Goal: Transaction & Acquisition: Register for event/course

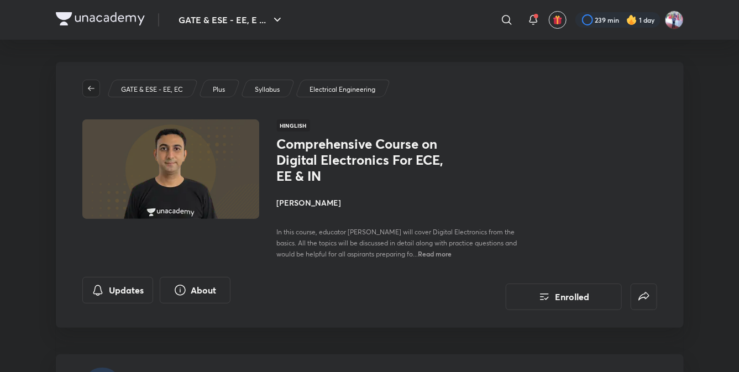
click at [92, 93] on button "button" at bounding box center [91, 89] width 18 height 18
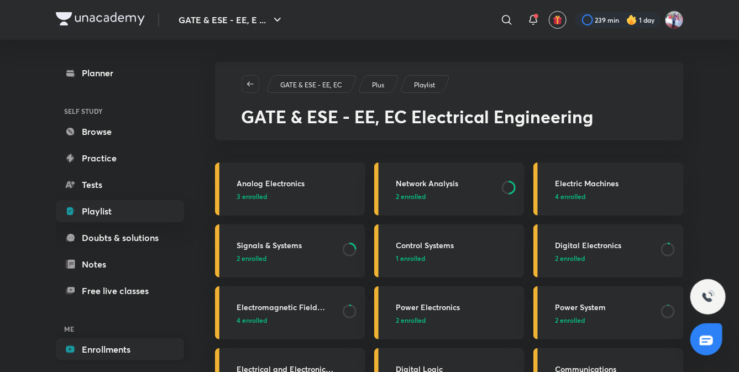
click at [114, 343] on link "Enrollments" at bounding box center [120, 349] width 128 height 22
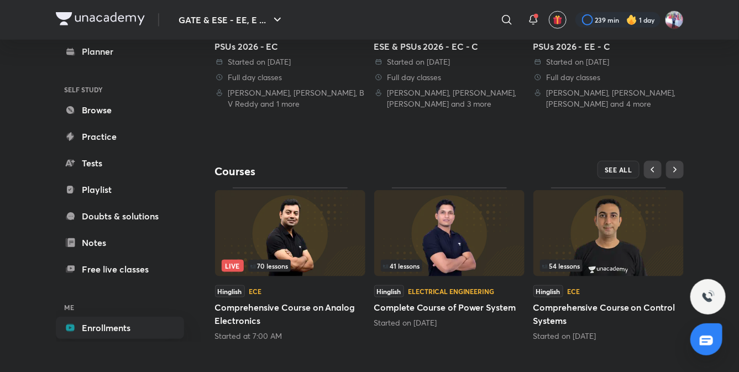
scroll to position [387, 0]
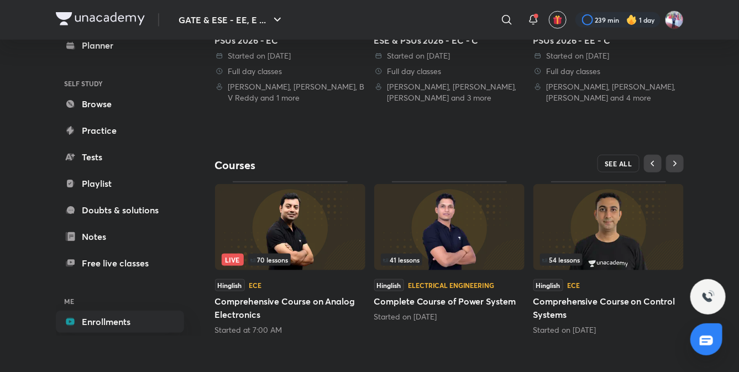
click at [616, 160] on span "SEE ALL" at bounding box center [618, 164] width 28 height 8
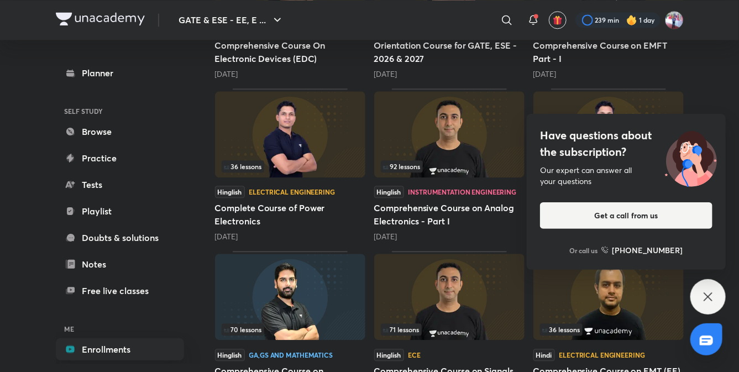
scroll to position [950, 0]
click at [704, 292] on icon at bounding box center [707, 296] width 8 height 8
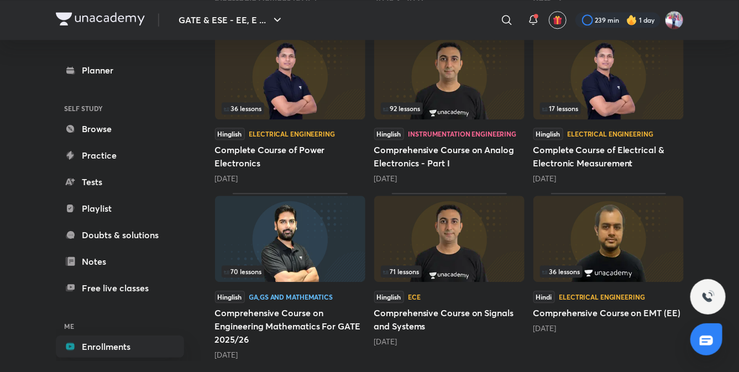
scroll to position [1013, 0]
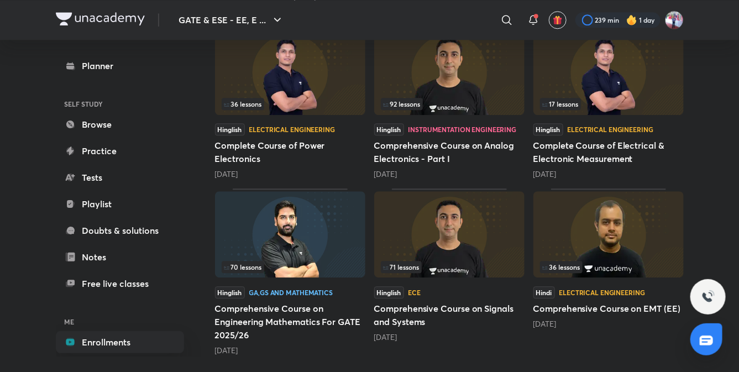
click at [602, 234] on img at bounding box center [608, 234] width 150 height 86
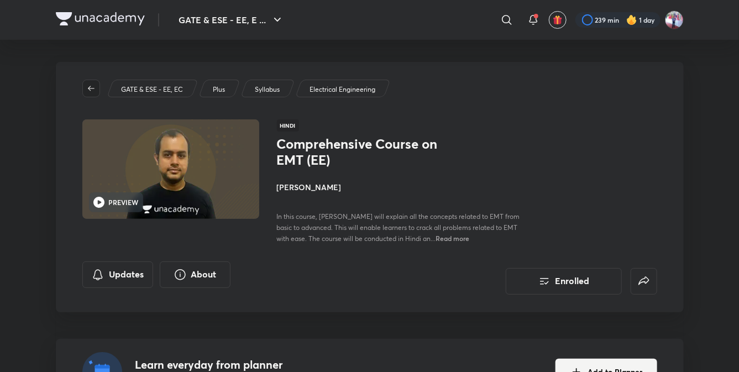
click at [90, 87] on icon "button" at bounding box center [91, 88] width 9 height 9
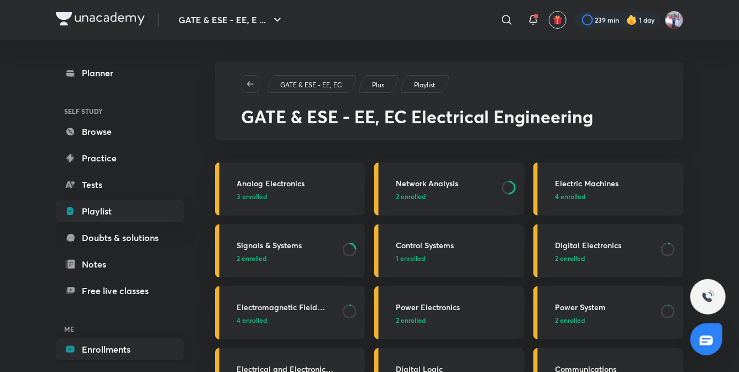
click at [101, 354] on link "Enrollments" at bounding box center [120, 349] width 128 height 22
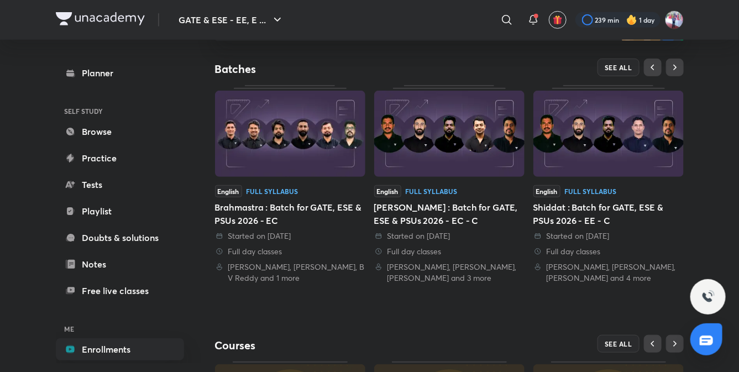
scroll to position [209, 0]
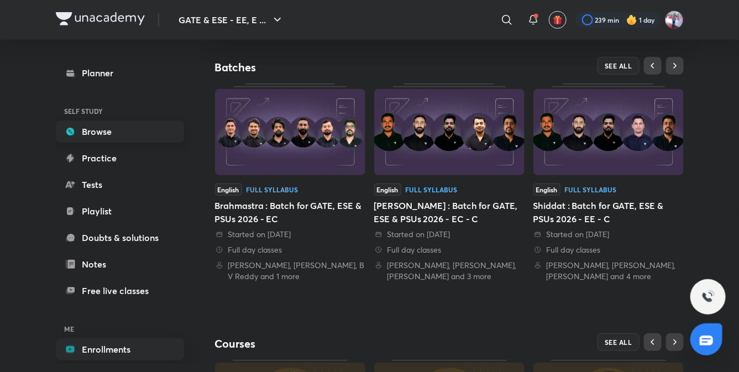
click at [103, 128] on link "Browse" at bounding box center [120, 131] width 128 height 22
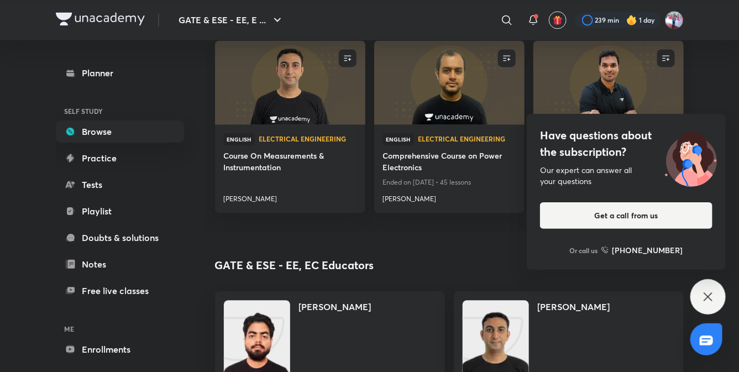
scroll to position [907, 0]
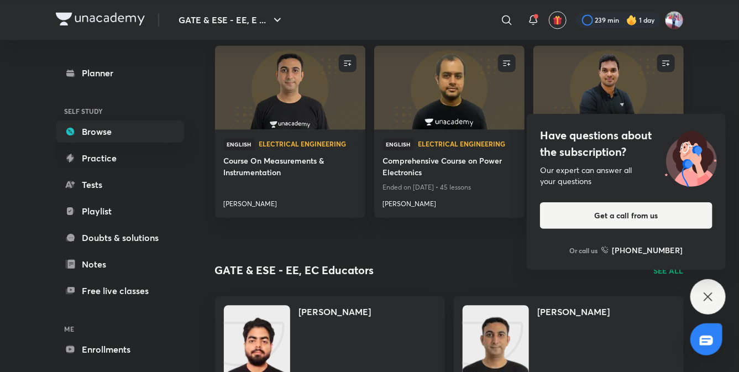
click at [705, 302] on icon at bounding box center [707, 296] width 13 height 13
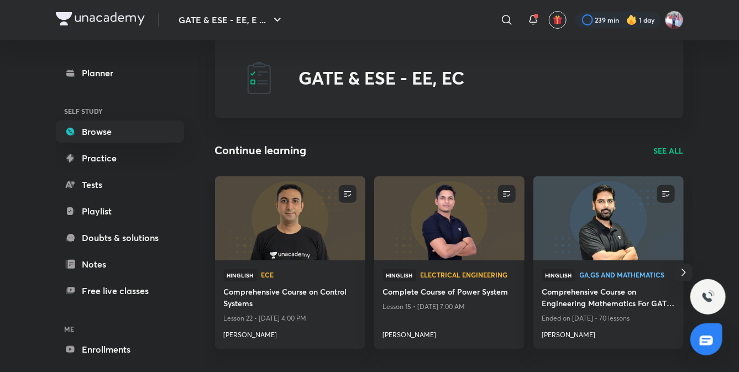
scroll to position [0, 0]
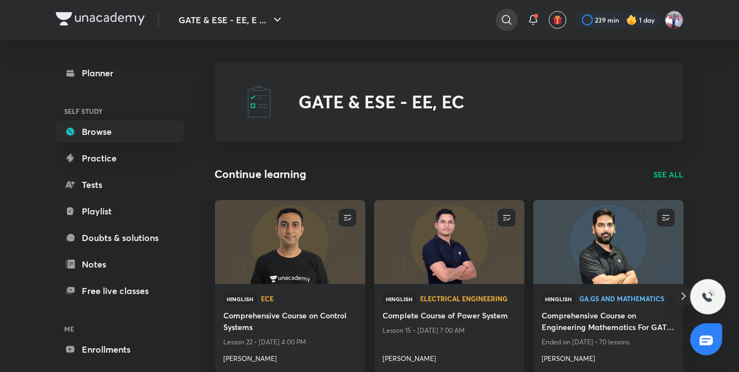
click at [504, 19] on icon at bounding box center [506, 19] width 13 height 13
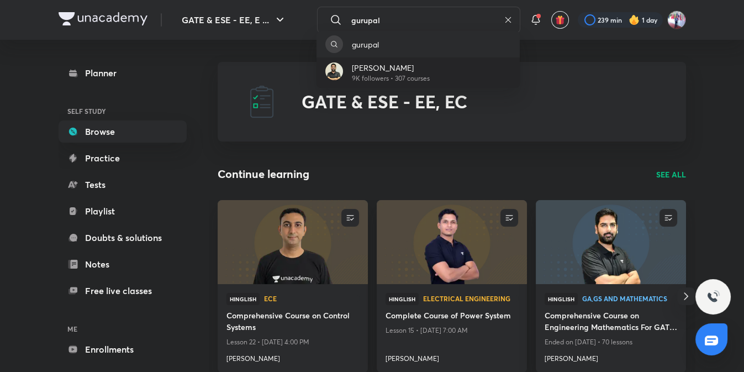
type input "gurupal"
click at [420, 69] on p "[PERSON_NAME]" at bounding box center [391, 68] width 78 height 12
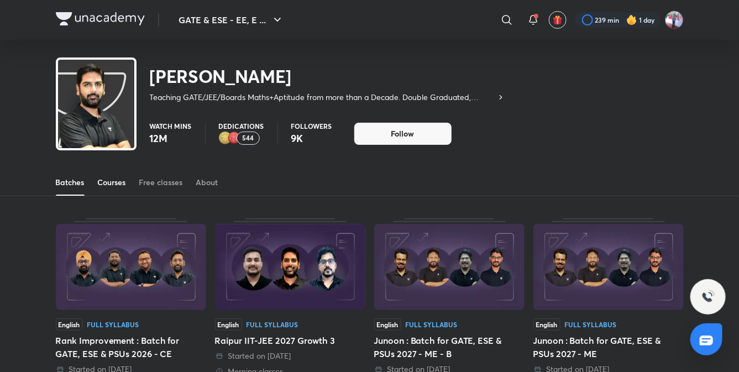
click at [123, 181] on div "Courses" at bounding box center [112, 182] width 28 height 11
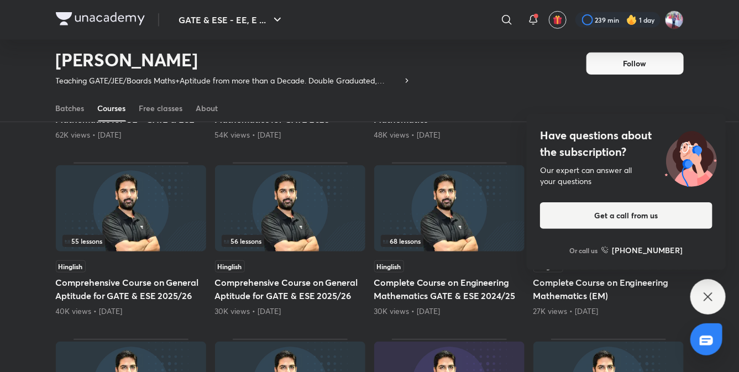
scroll to position [235, 0]
click at [701, 288] on div "Have questions about the subscription? Our expert can answer all your questions…" at bounding box center [707, 296] width 35 height 35
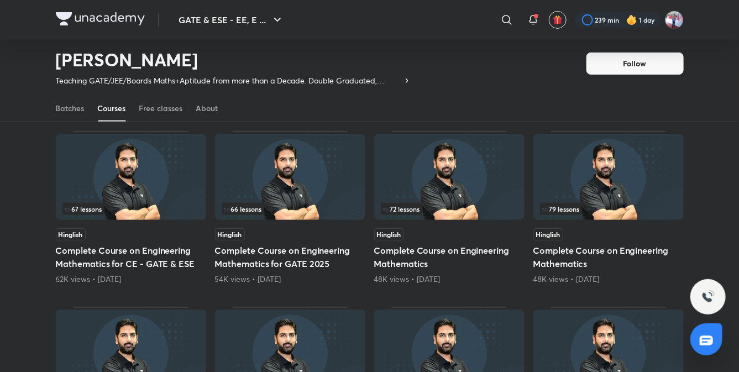
scroll to position [0, 0]
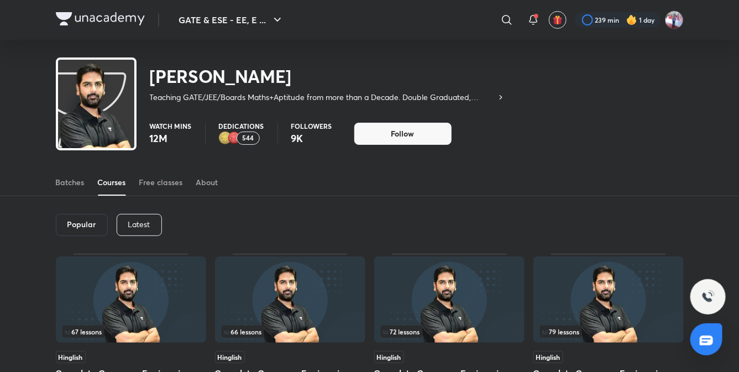
click at [133, 224] on p "Latest" at bounding box center [139, 224] width 22 height 9
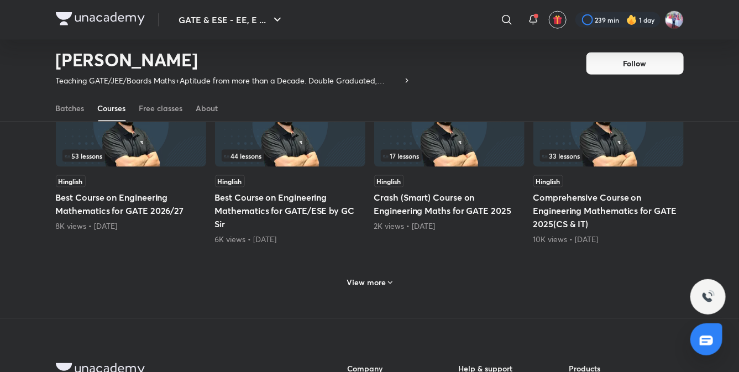
scroll to position [522, 0]
click at [387, 278] on icon at bounding box center [390, 282] width 9 height 9
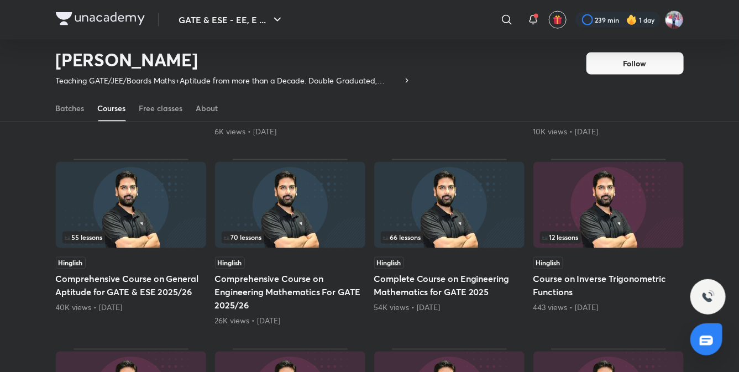
scroll to position [627, 0]
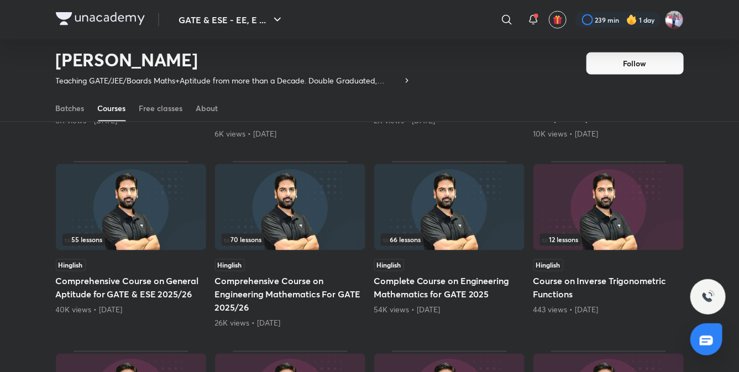
click at [75, 284] on h5 "Comprehensive Course on General Aptitude for GATE & ESE 2025/26" at bounding box center [131, 288] width 150 height 27
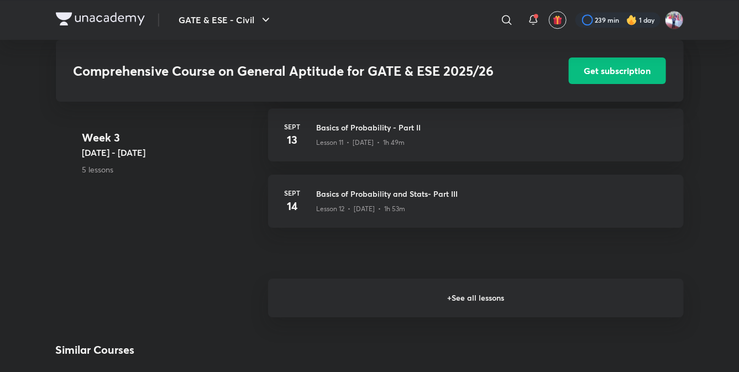
scroll to position [1269, 0]
click at [457, 301] on h6 "+ See all lessons" at bounding box center [475, 298] width 415 height 39
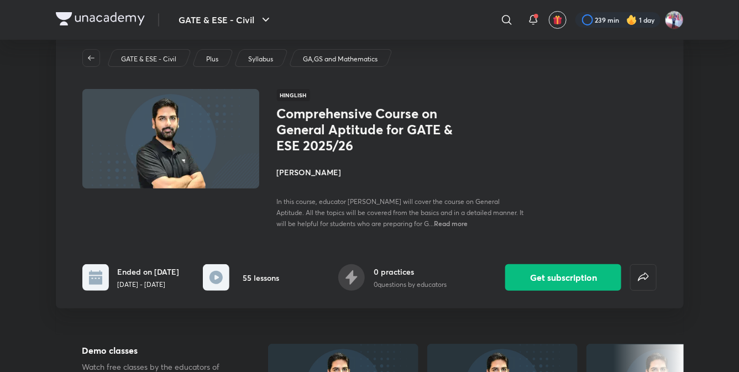
scroll to position [30, 0]
click at [90, 56] on icon "button" at bounding box center [91, 58] width 9 height 9
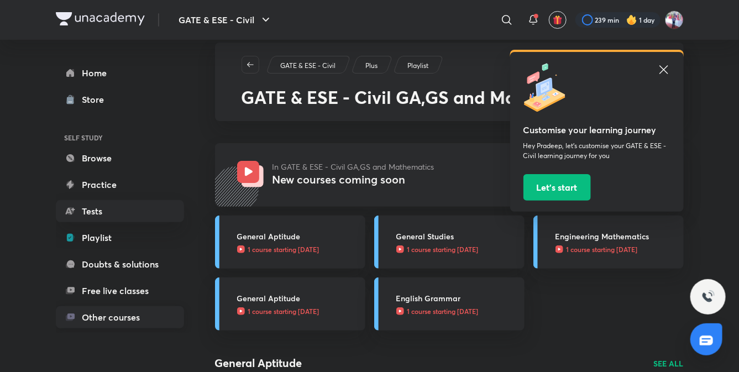
scroll to position [18, 0]
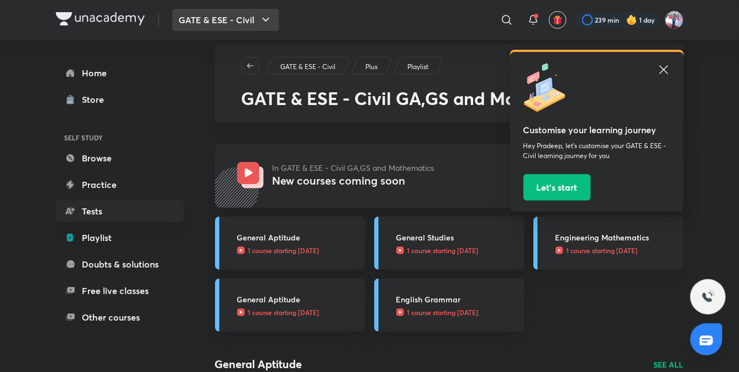
click at [251, 12] on button "GATE & ESE - Civil" at bounding box center [225, 20] width 107 height 22
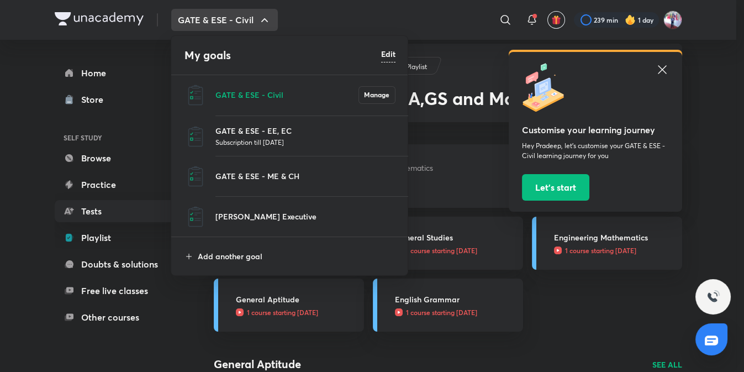
click at [389, 53] on h6 "Edit" at bounding box center [388, 54] width 14 height 12
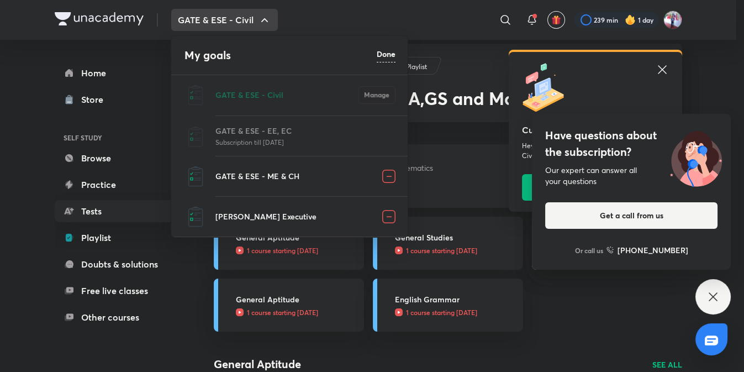
click at [391, 217] on img at bounding box center [388, 216] width 13 height 13
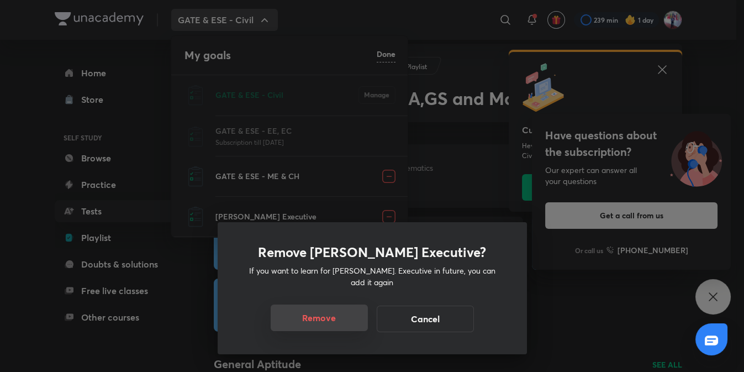
click at [329, 318] on button "Remove" at bounding box center [319, 317] width 97 height 27
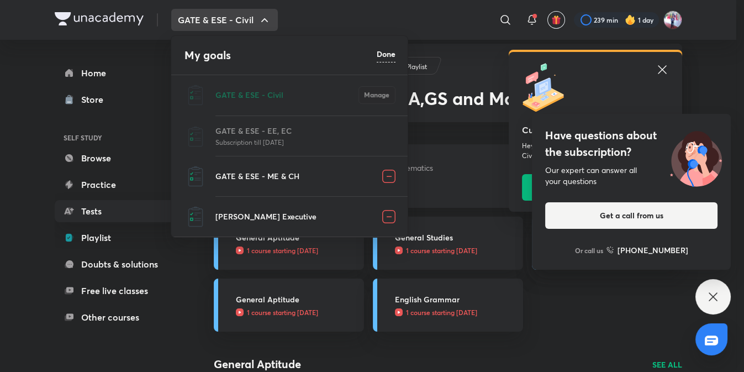
click at [388, 175] on img at bounding box center [388, 176] width 13 height 13
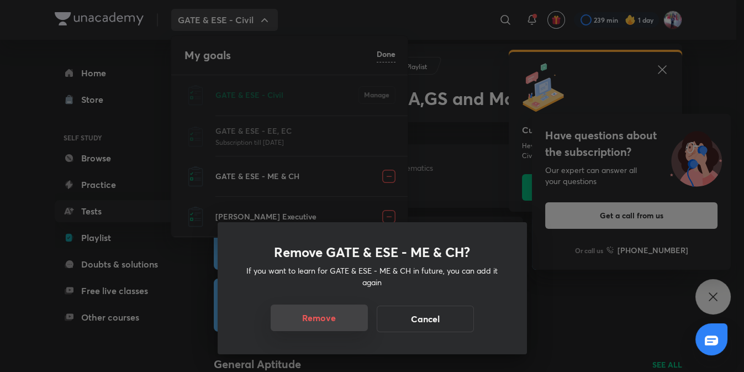
click at [329, 318] on button "Remove" at bounding box center [319, 317] width 97 height 27
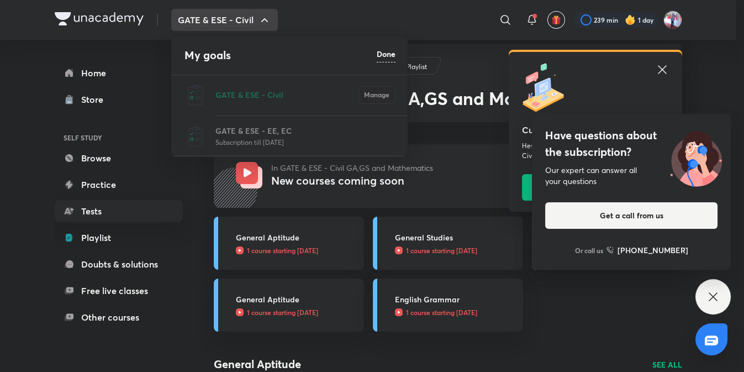
click at [267, 119] on div "GATE & ESE - EE, EC Subscription till [DATE]" at bounding box center [290, 135] width 238 height 40
click at [243, 133] on div "GATE & ESE - EE, EC Subscription till [DATE]" at bounding box center [290, 135] width 238 height 40
click at [388, 62] on div "Done" at bounding box center [386, 55] width 19 height 14
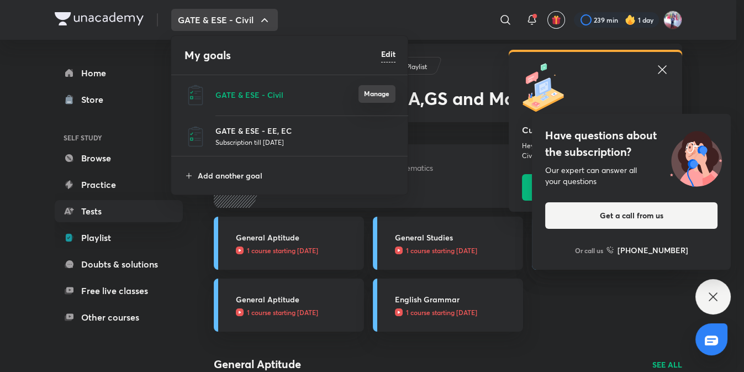
click at [377, 96] on button "Manage" at bounding box center [377, 94] width 37 height 18
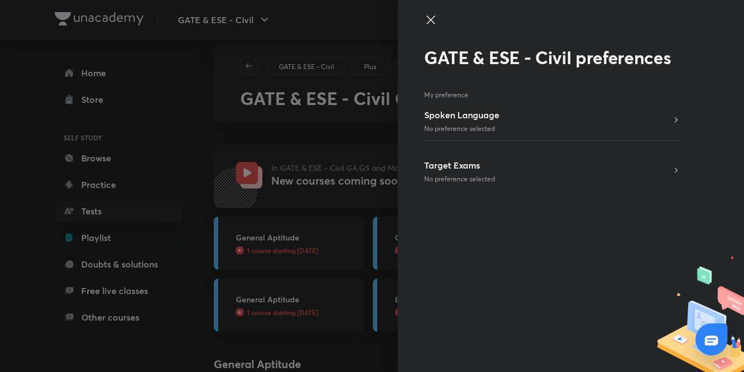
click at [201, 114] on div at bounding box center [372, 186] width 744 height 372
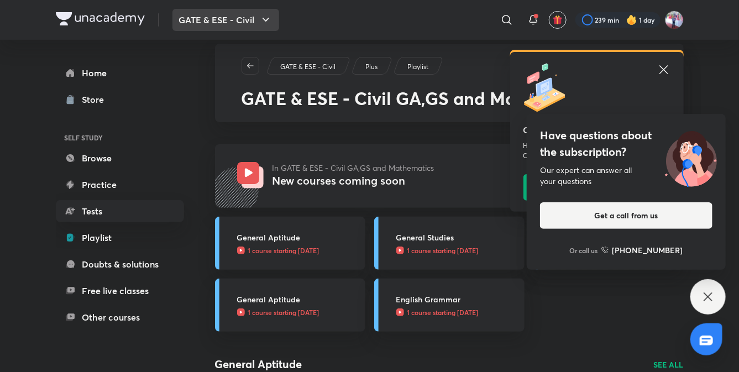
click at [229, 14] on button "GATE & ESE - Civil" at bounding box center [225, 20] width 107 height 22
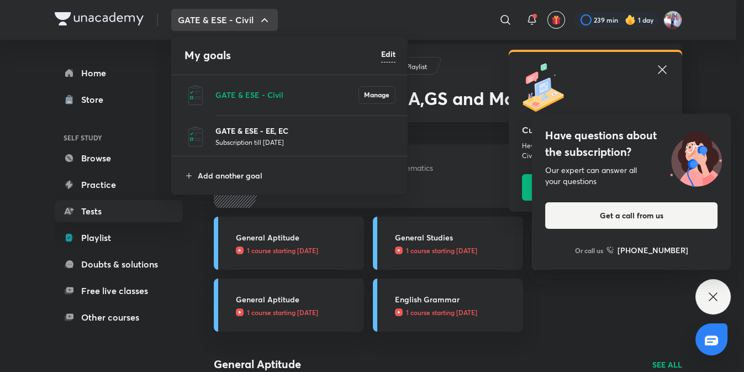
click at [225, 134] on p "GATE & ESE - EE, EC" at bounding box center [305, 131] width 180 height 12
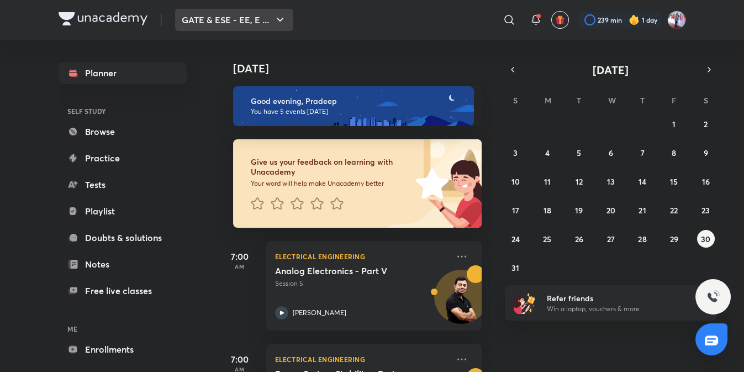
click at [276, 24] on icon "button" at bounding box center [279, 19] width 13 height 13
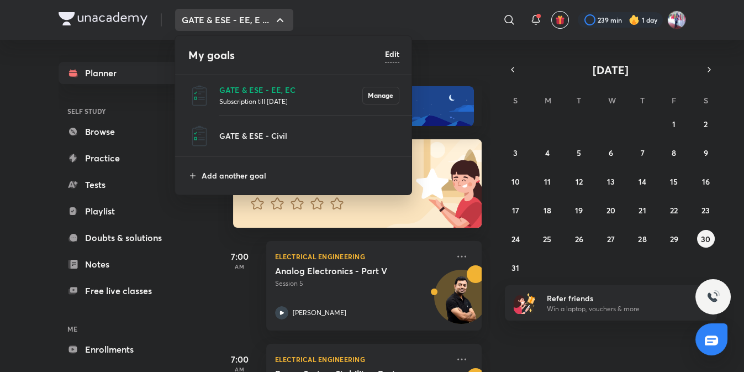
click at [386, 52] on h6 "Edit" at bounding box center [392, 54] width 14 height 12
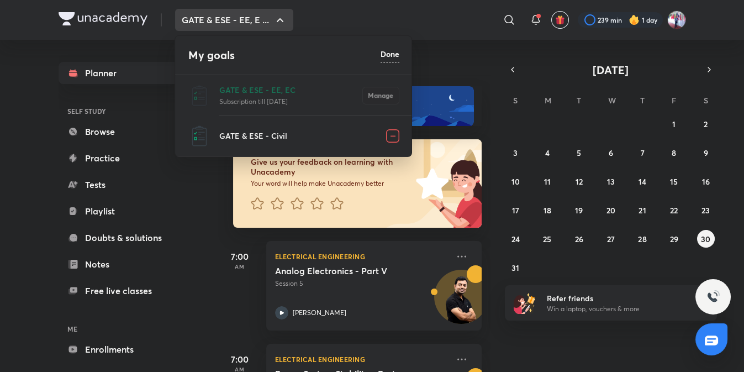
click at [390, 135] on img at bounding box center [392, 135] width 13 height 13
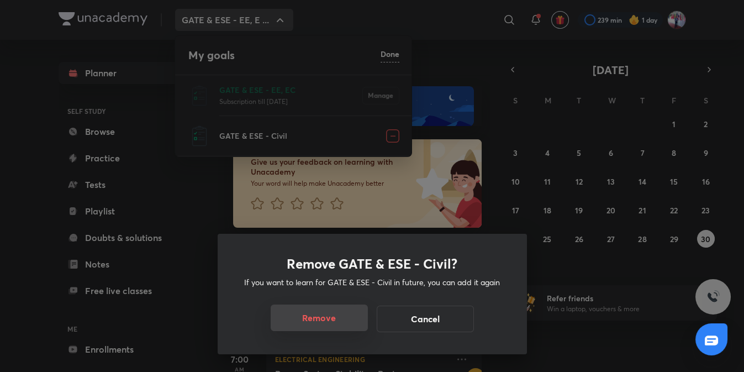
click at [318, 318] on button "Remove" at bounding box center [319, 317] width 97 height 27
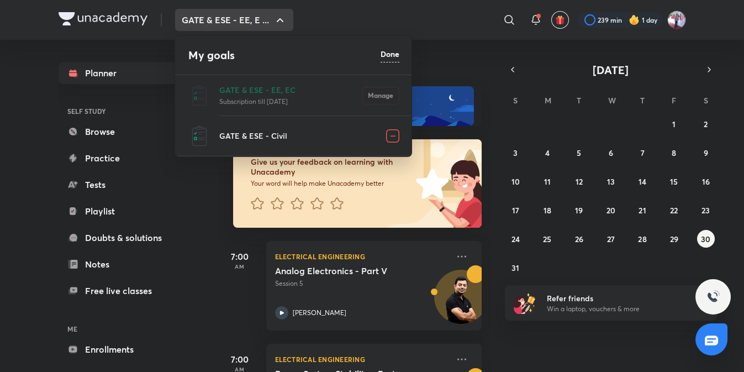
click at [391, 139] on img at bounding box center [392, 135] width 13 height 13
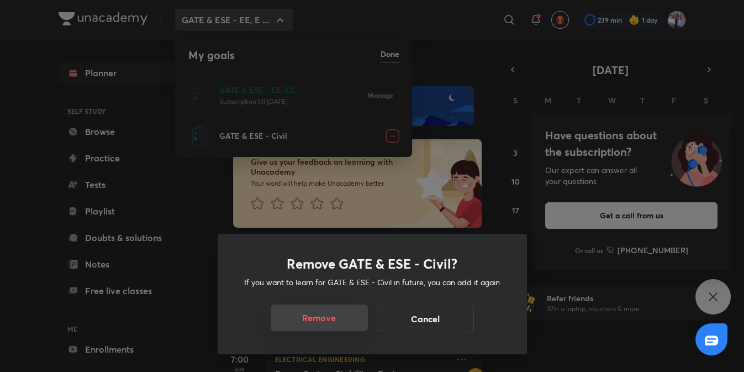
click at [322, 322] on button "Remove" at bounding box center [319, 317] width 97 height 27
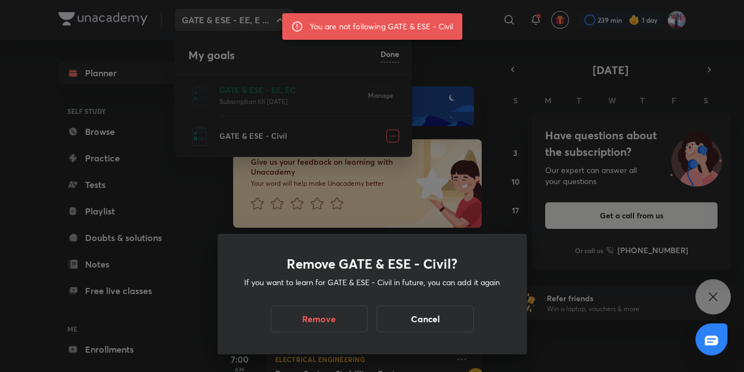
click at [190, 175] on div "Remove GATE & ESE - Civil? If you want to learn for GATE & ESE - Civil in futur…" at bounding box center [372, 186] width 744 height 372
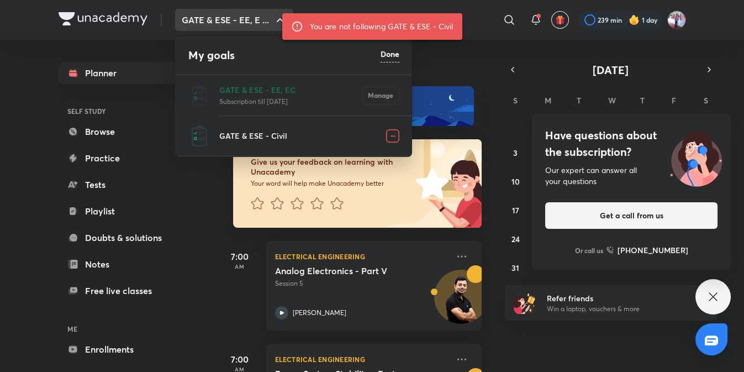
click at [190, 175] on div at bounding box center [372, 186] width 744 height 372
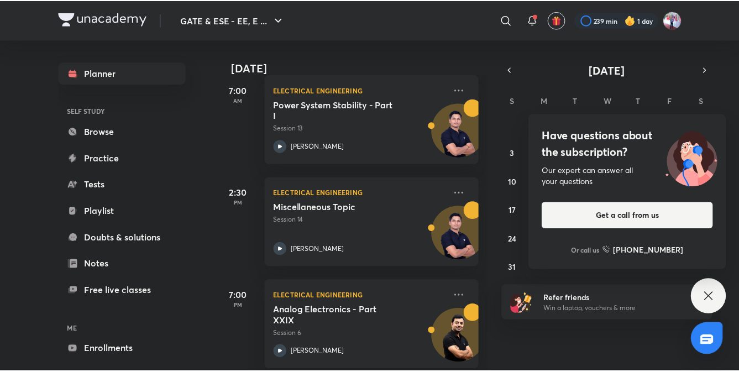
scroll to position [386, 0]
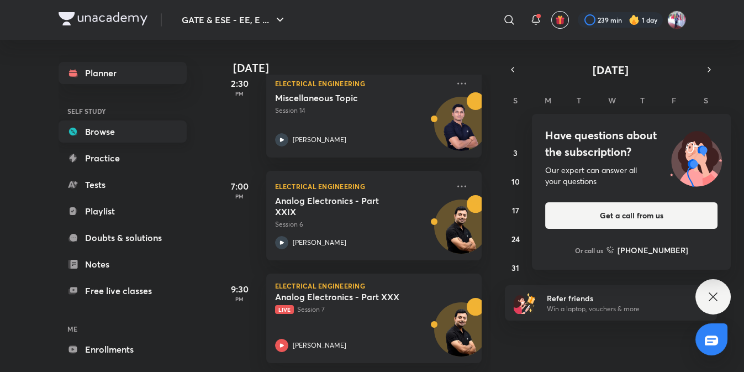
click at [114, 133] on link "Browse" at bounding box center [123, 131] width 128 height 22
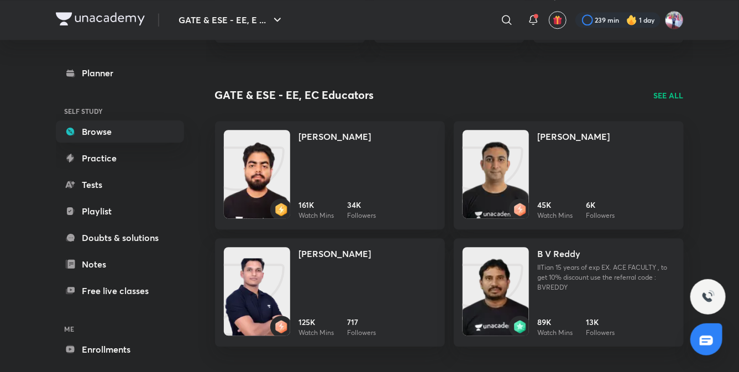
scroll to position [1080, 0]
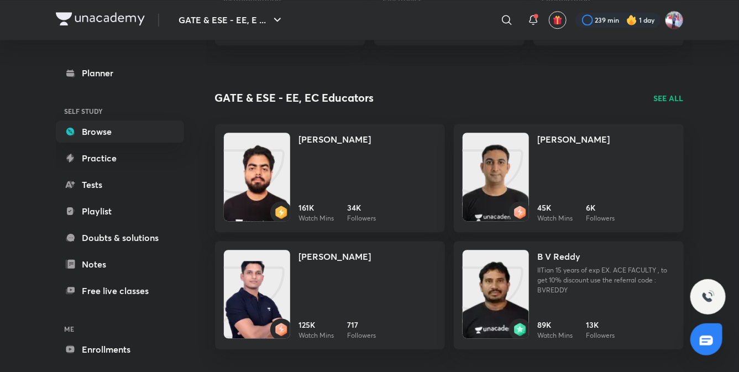
click at [662, 98] on p "SEE ALL" at bounding box center [669, 98] width 30 height 12
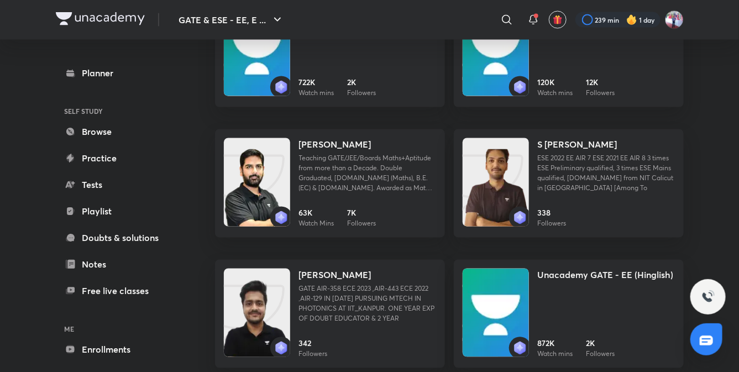
scroll to position [743, 0]
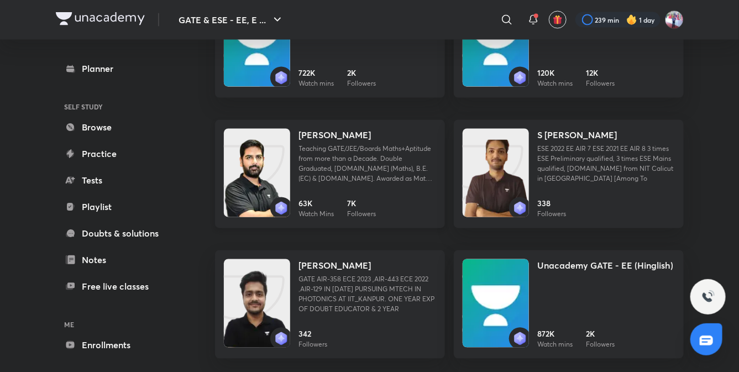
click at [349, 131] on h4 "[PERSON_NAME]" at bounding box center [335, 135] width 72 height 13
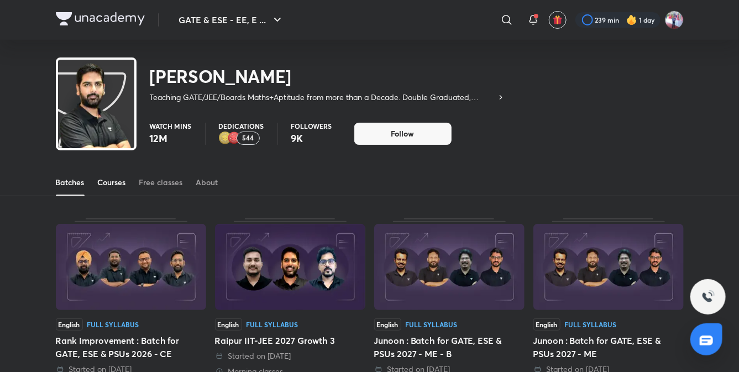
click at [118, 187] on div "Courses" at bounding box center [112, 182] width 28 height 11
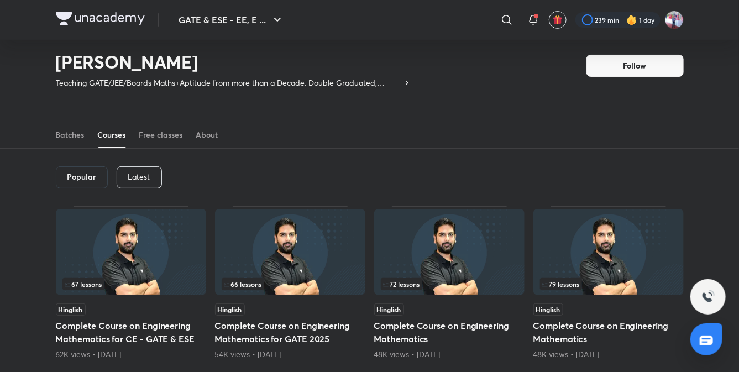
scroll to position [13, 0]
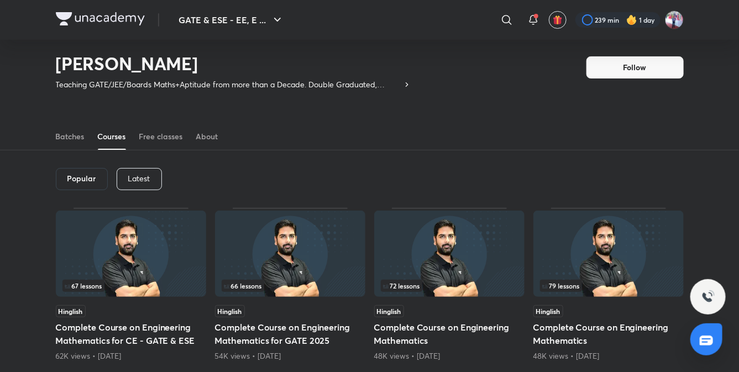
click at [142, 176] on p "Latest" at bounding box center [139, 178] width 22 height 9
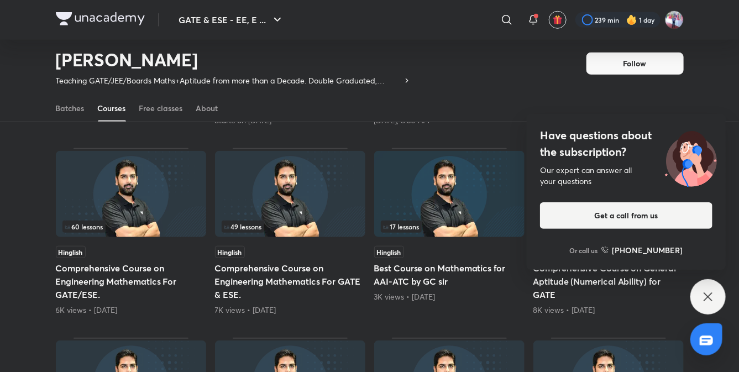
scroll to position [262, 0]
click at [702, 293] on icon at bounding box center [707, 296] width 13 height 13
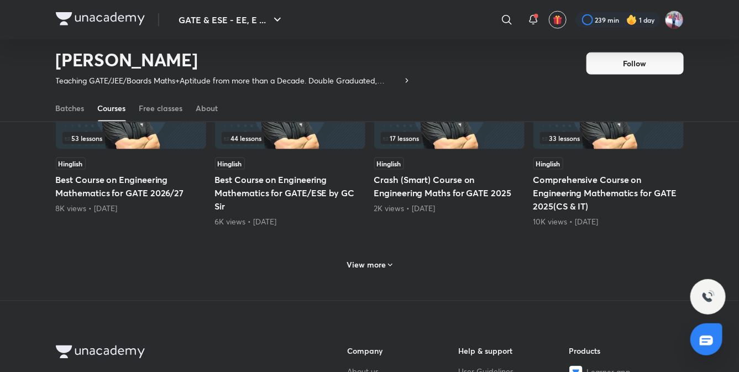
scroll to position [539, 0]
click at [386, 260] on icon at bounding box center [390, 264] width 9 height 9
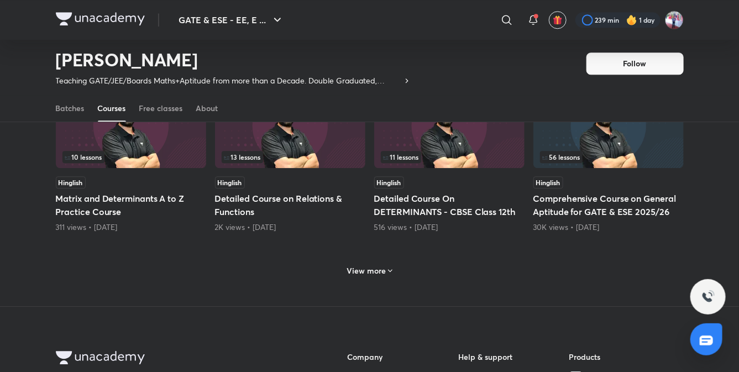
scroll to position [1076, 0]
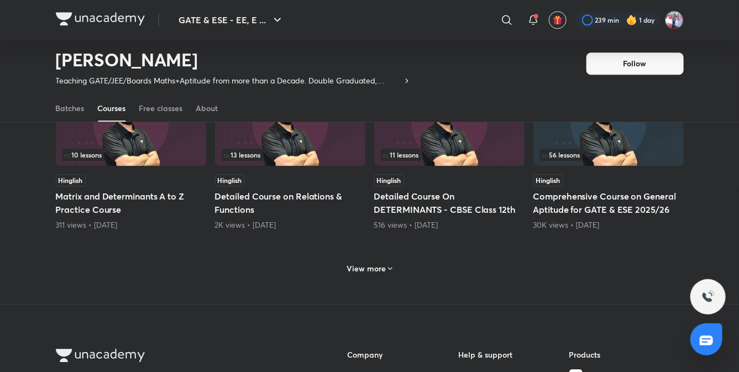
click at [387, 268] on icon at bounding box center [390, 268] width 9 height 9
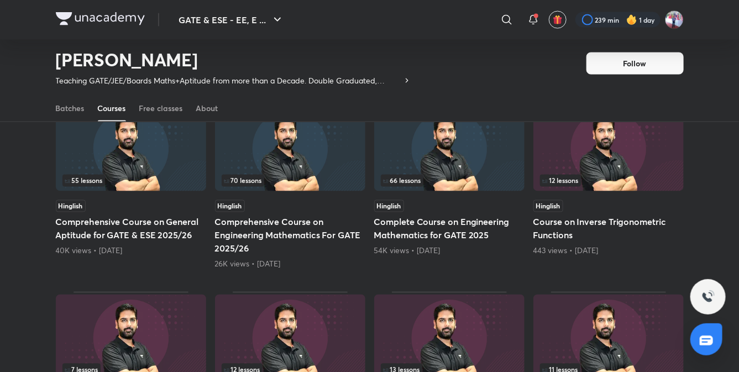
scroll to position [683, 0]
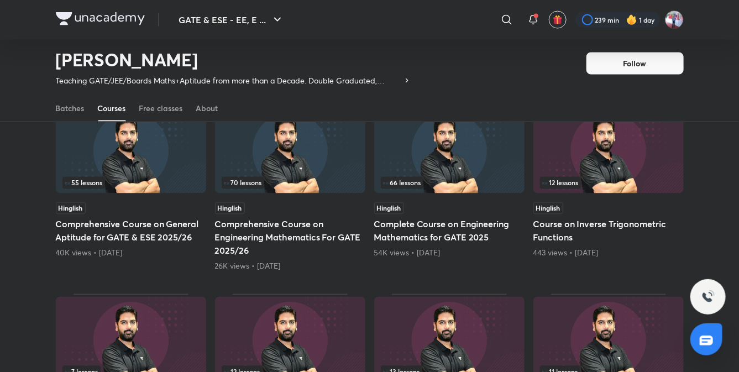
click at [125, 228] on h5 "Comprehensive Course on General Aptitude for GATE & ESE 2025/26" at bounding box center [131, 231] width 150 height 27
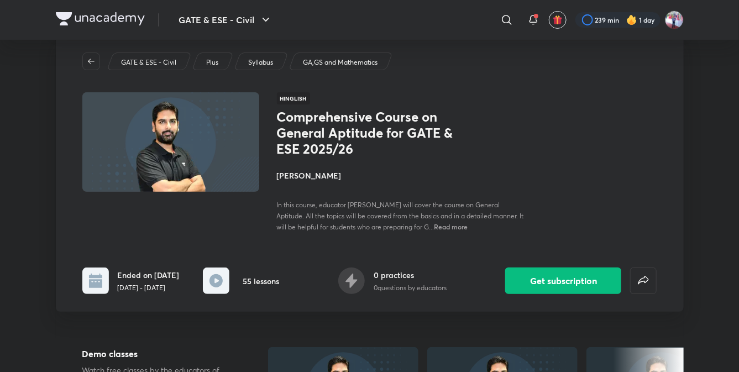
scroll to position [27, 0]
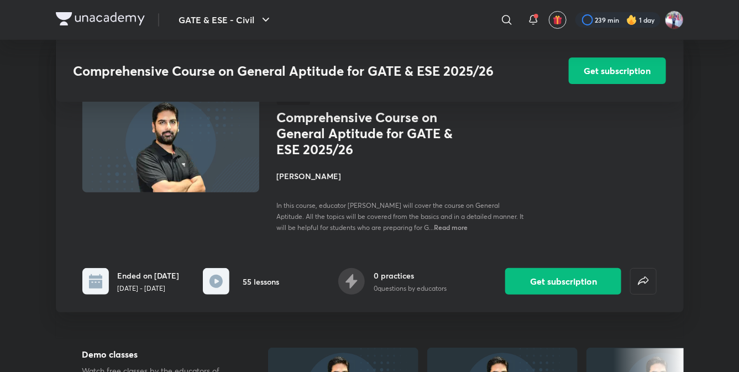
scroll to position [683, 0]
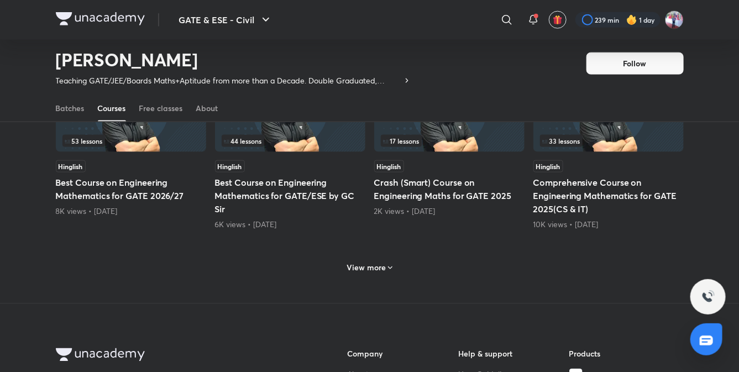
scroll to position [537, 0]
click at [381, 270] on h6 "View more" at bounding box center [365, 266] width 39 height 11
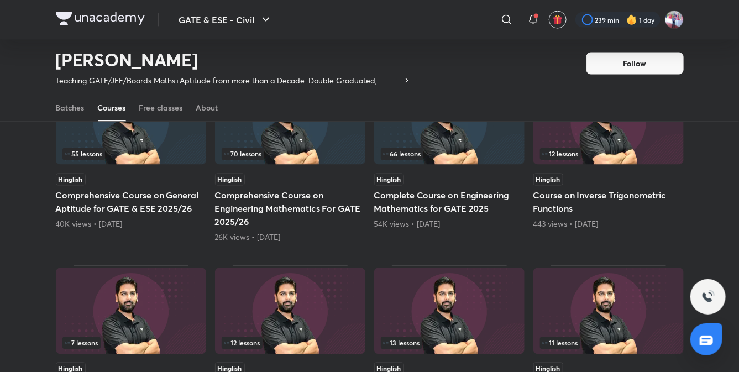
scroll to position [712, 0]
click at [163, 197] on h5 "Comprehensive Course on General Aptitude for GATE & ESE 2025/26" at bounding box center [131, 203] width 150 height 27
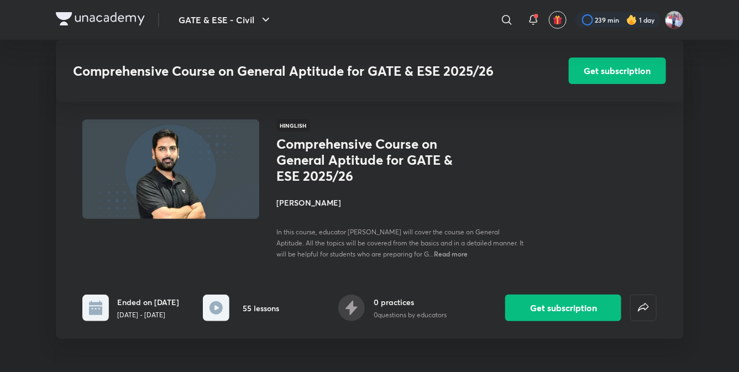
scroll to position [712, 0]
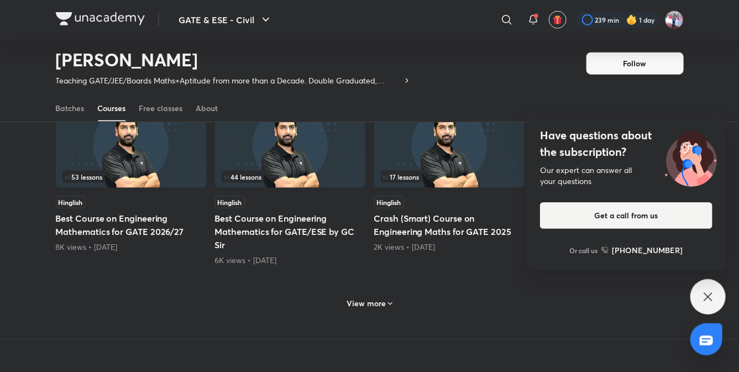
scroll to position [502, 0]
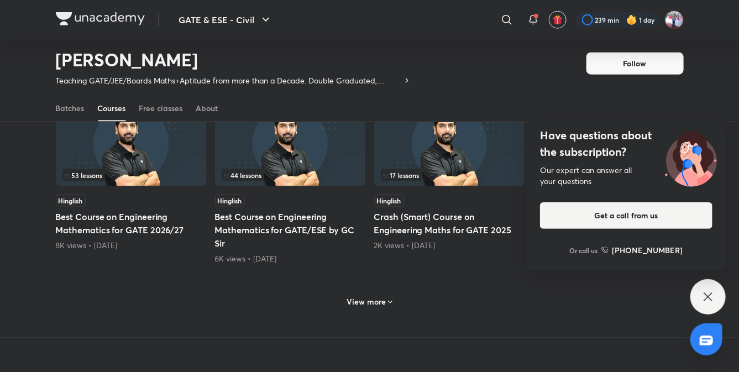
click at [707, 301] on icon at bounding box center [707, 296] width 13 height 13
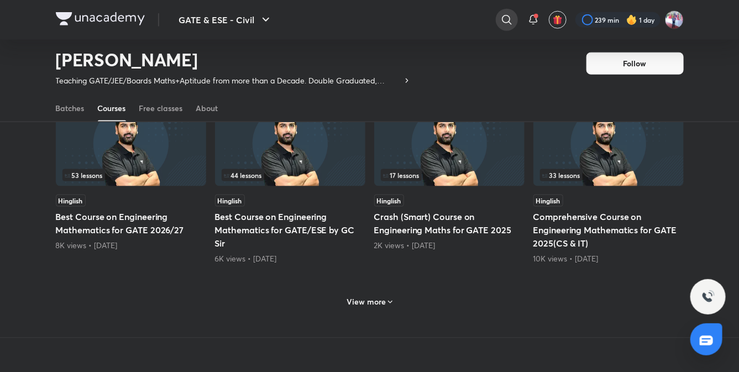
click at [501, 22] on icon at bounding box center [506, 19] width 13 height 13
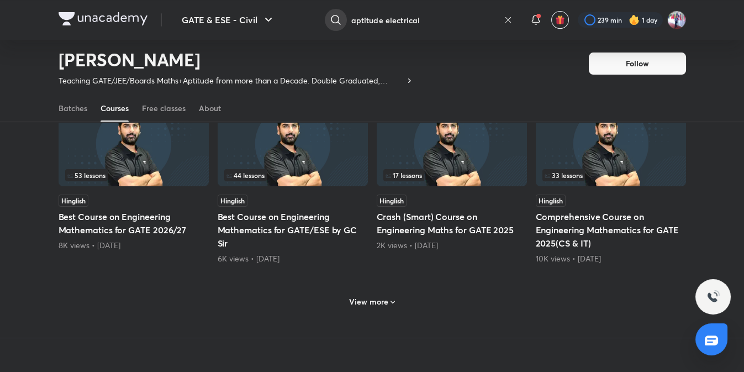
type input "aptitude electrical"
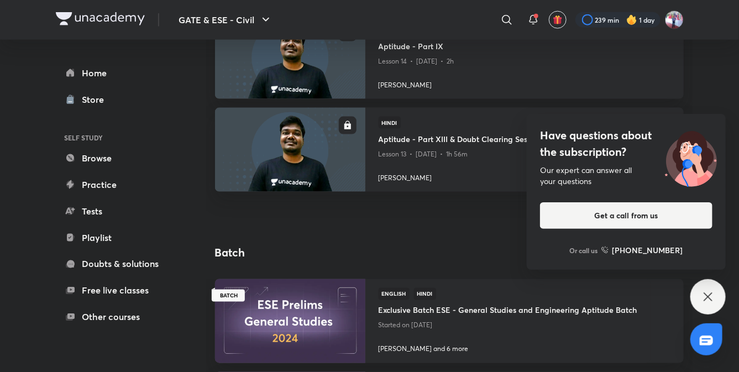
scroll to position [570, 0]
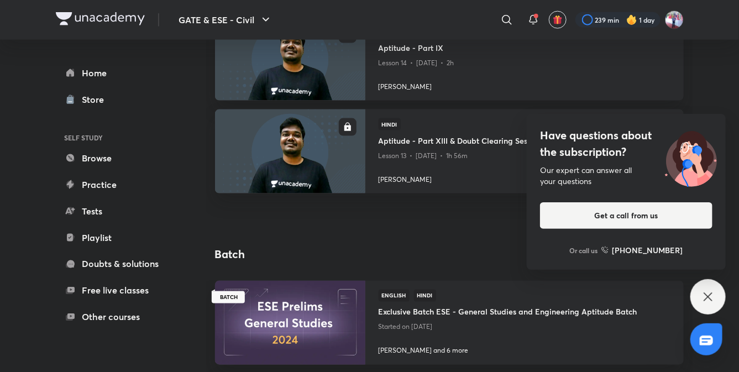
click at [709, 299] on icon at bounding box center [707, 296] width 13 height 13
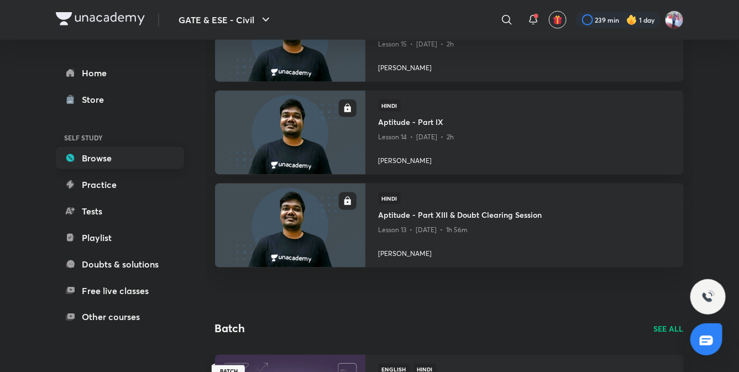
scroll to position [496, 0]
click at [48, 184] on div "GATE & ESE - Civil ​ 239 min 1 day Home Store SELF STUDY Browse Practice Tests …" at bounding box center [369, 169] width 739 height 1330
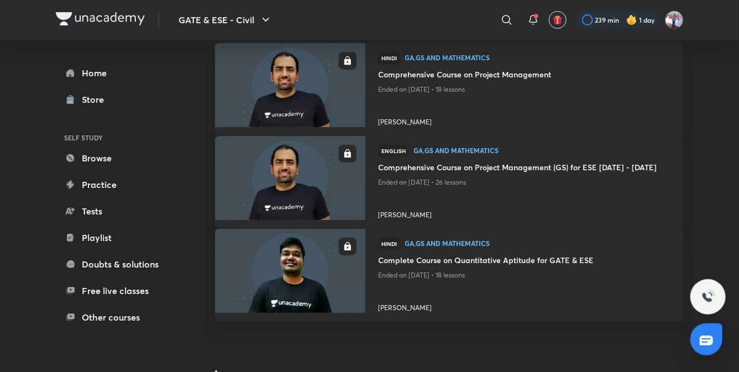
scroll to position [90, 0]
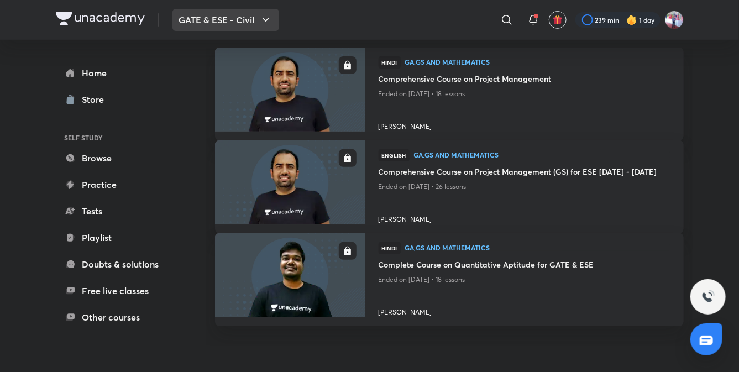
click at [260, 19] on icon "button" at bounding box center [265, 19] width 13 height 13
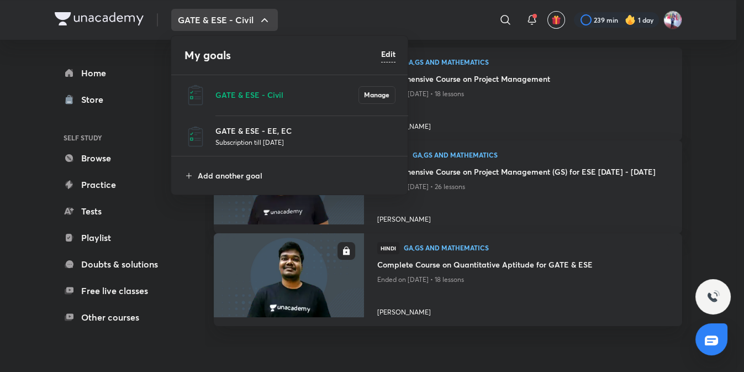
click at [254, 123] on li "GATE & ESE - EE, EC Subscription till [DATE]" at bounding box center [290, 136] width 238 height 40
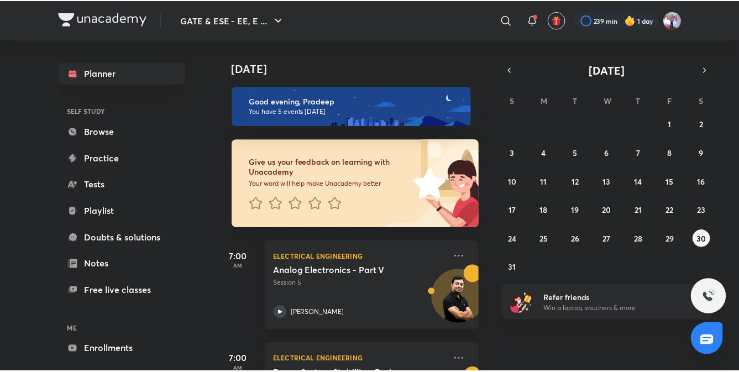
scroll to position [46, 0]
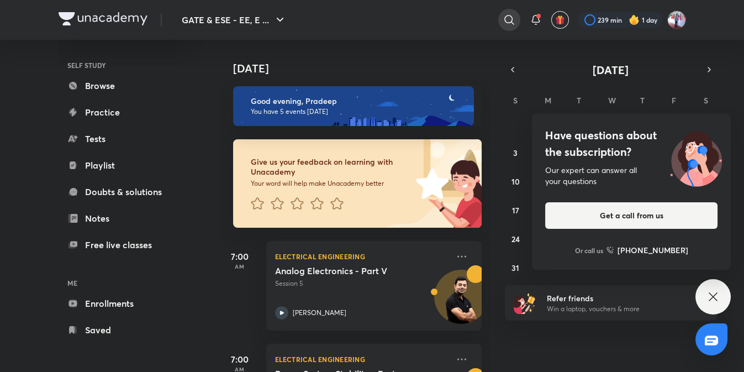
click at [506, 19] on icon at bounding box center [509, 19] width 13 height 13
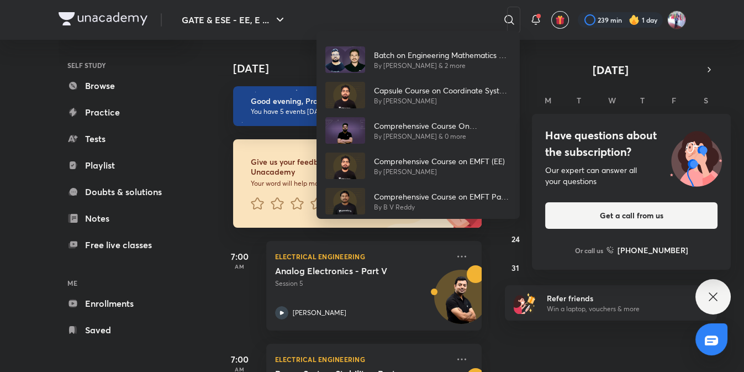
click at [424, 18] on div "Batch on Engineering Mathematics & General Aptitude - GATE & ESE (EE, EC) By [P…" at bounding box center [372, 186] width 744 height 372
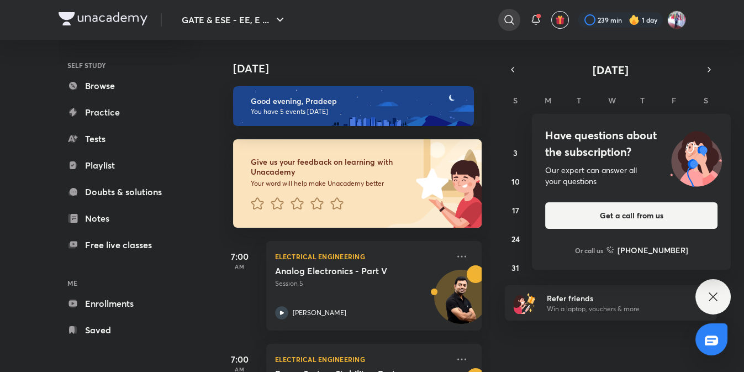
click at [507, 20] on icon at bounding box center [509, 19] width 13 height 13
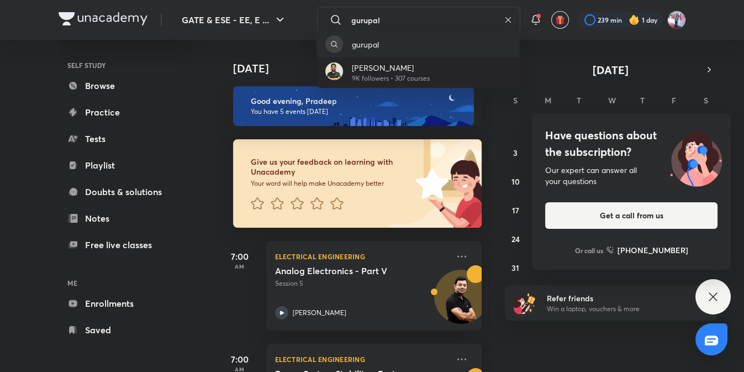
type input "gurupal"
click at [444, 62] on div "[PERSON_NAME] 9K followers • 307 courses" at bounding box center [418, 72] width 203 height 30
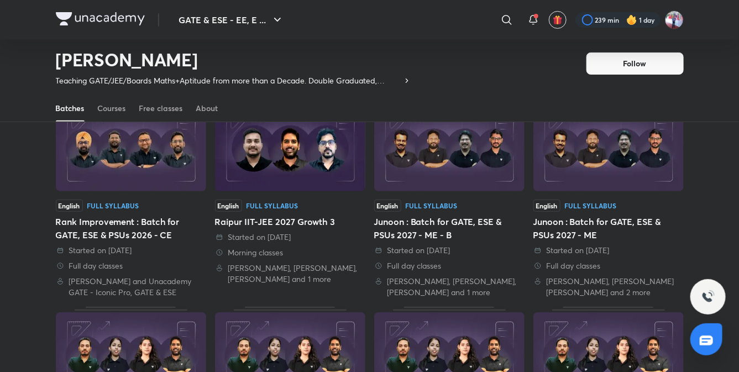
scroll to position [81, 0]
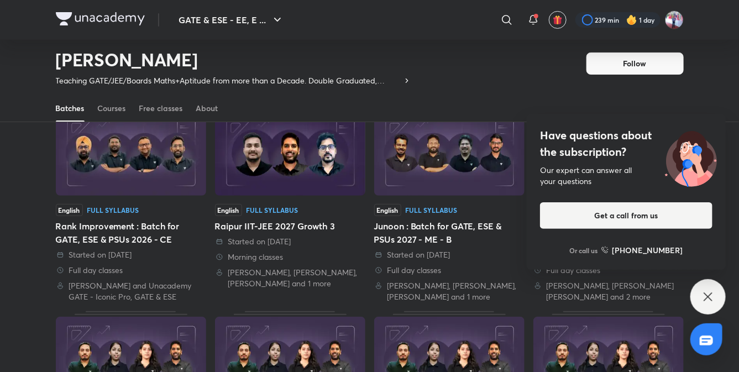
click at [711, 296] on icon at bounding box center [707, 296] width 13 height 13
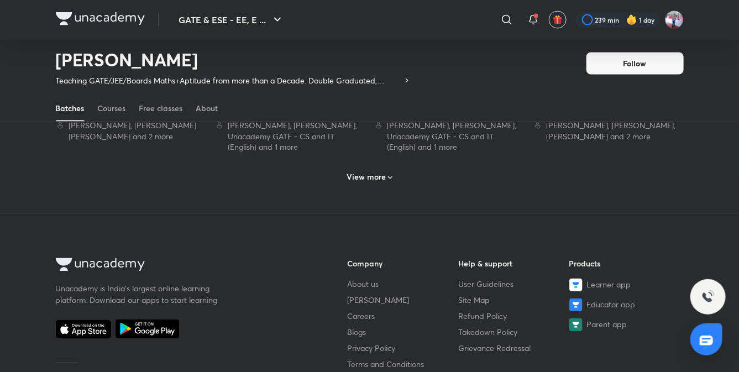
scroll to position [668, 0]
click at [364, 182] on h6 "View more" at bounding box center [365, 176] width 39 height 11
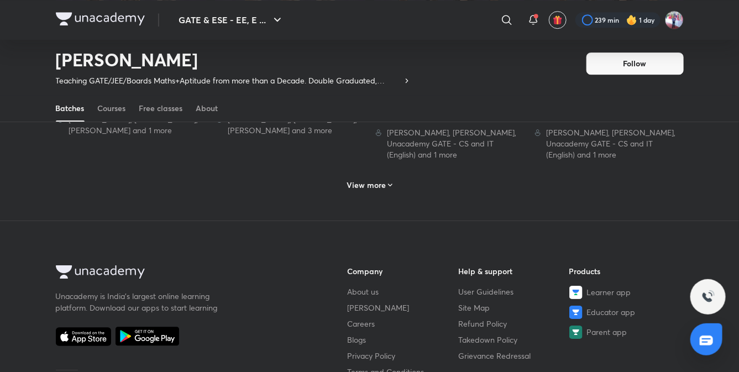
scroll to position [1324, 0]
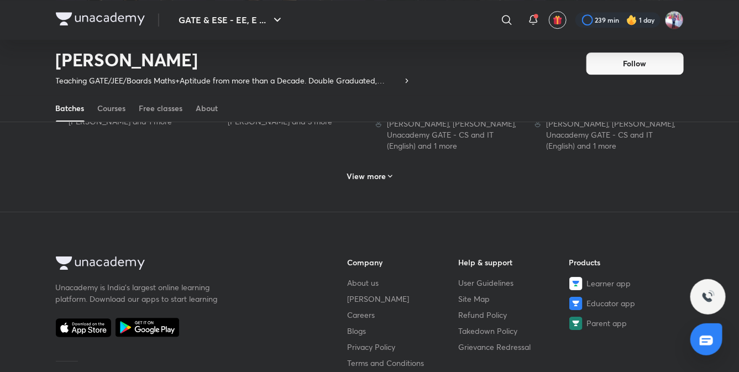
click at [379, 181] on h6 "View more" at bounding box center [365, 176] width 39 height 11
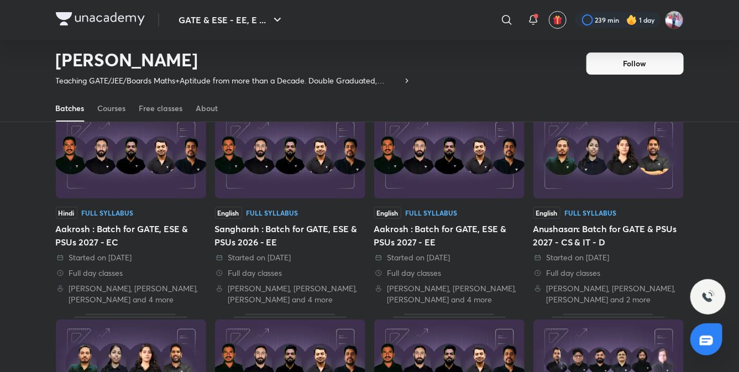
scroll to position [1597, 0]
click at [118, 113] on div "Courses" at bounding box center [112, 108] width 28 height 11
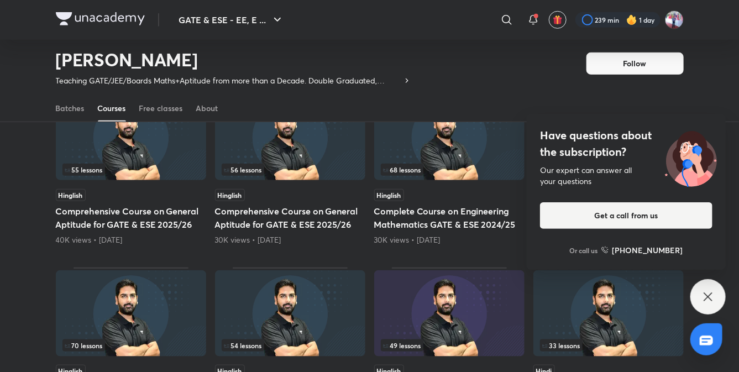
scroll to position [307, 0]
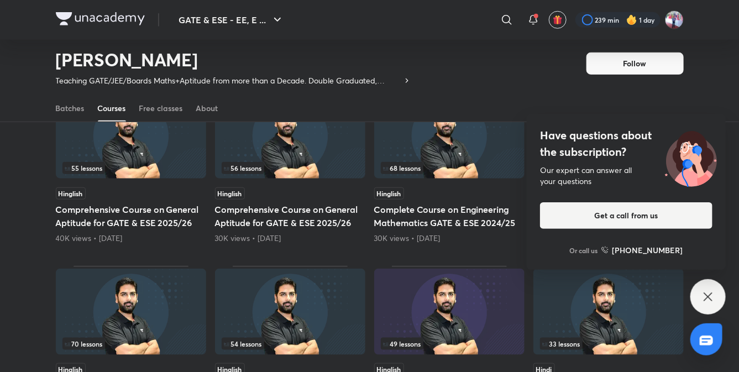
click at [265, 219] on h5 "Comprehensive Course on General Aptitude for GATE & ESE 2025/26" at bounding box center [290, 216] width 150 height 27
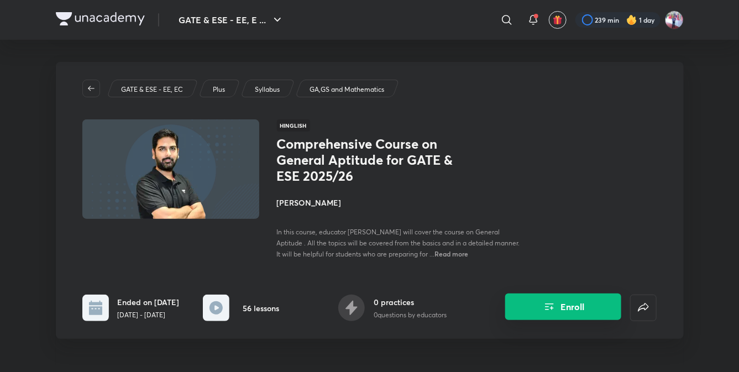
click at [557, 318] on button "Enroll" at bounding box center [563, 306] width 116 height 27
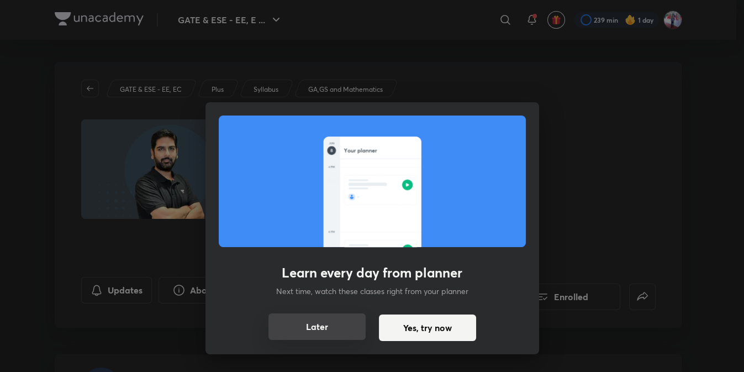
click at [326, 328] on button "Later" at bounding box center [317, 326] width 97 height 27
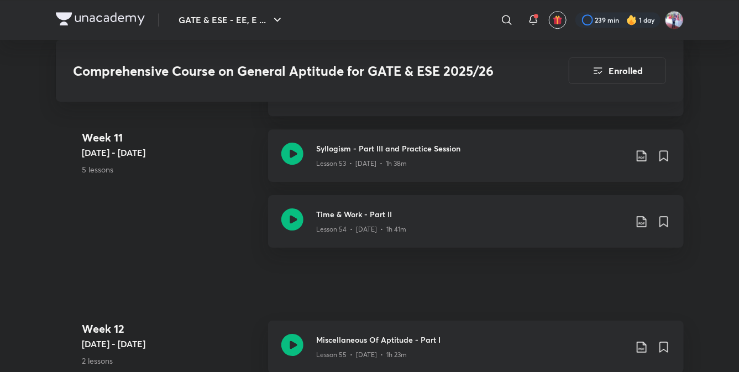
scroll to position [4536, 0]
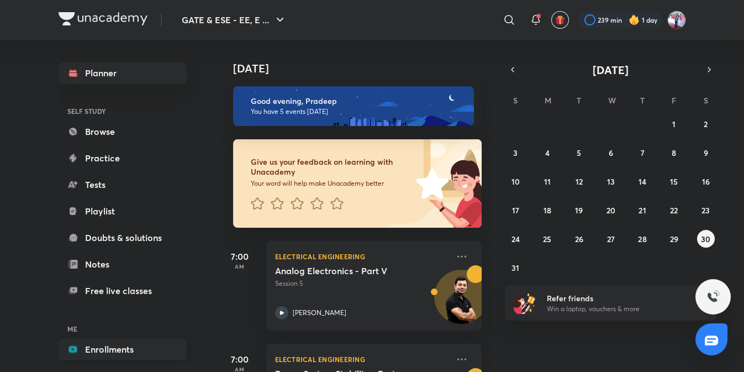
click at [111, 354] on link "Enrollments" at bounding box center [123, 349] width 128 height 22
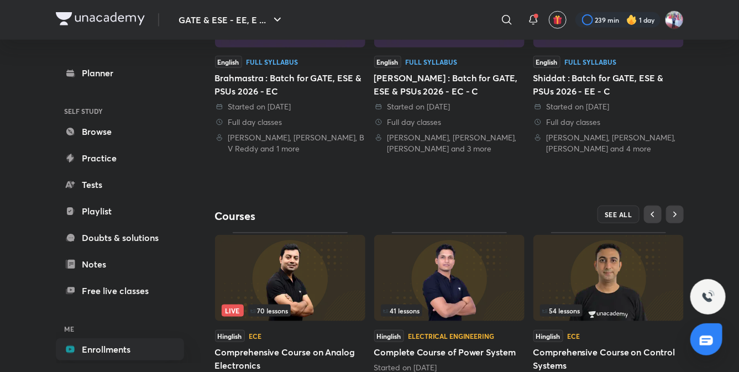
scroll to position [387, 0]
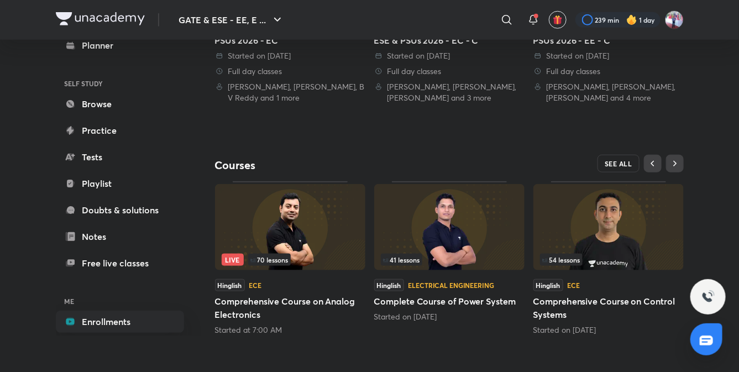
click at [611, 162] on span "SEE ALL" at bounding box center [618, 164] width 28 height 8
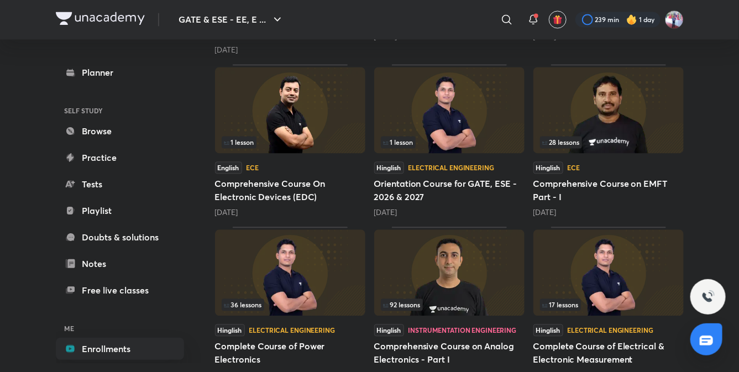
scroll to position [1013, 0]
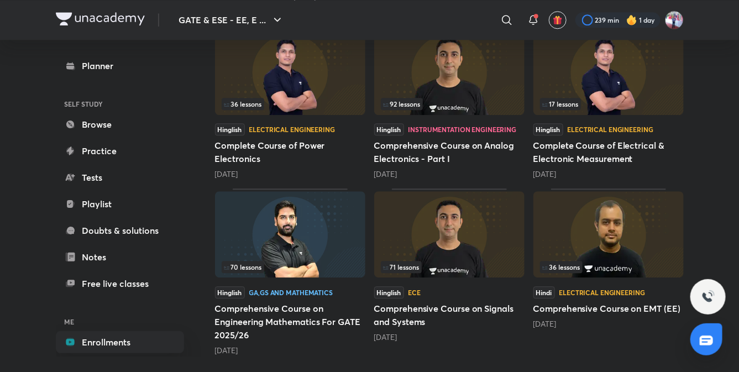
click at [586, 219] on img at bounding box center [608, 234] width 150 height 86
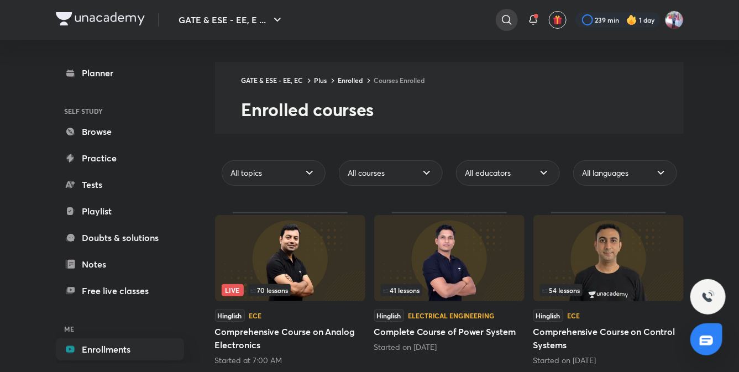
click at [509, 18] on icon at bounding box center [506, 19] width 13 height 13
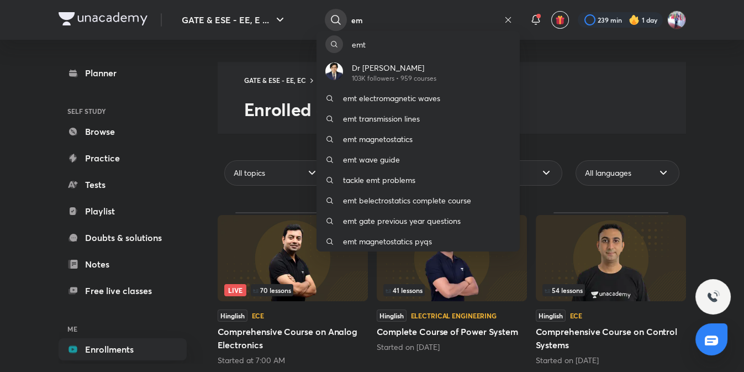
type input "e"
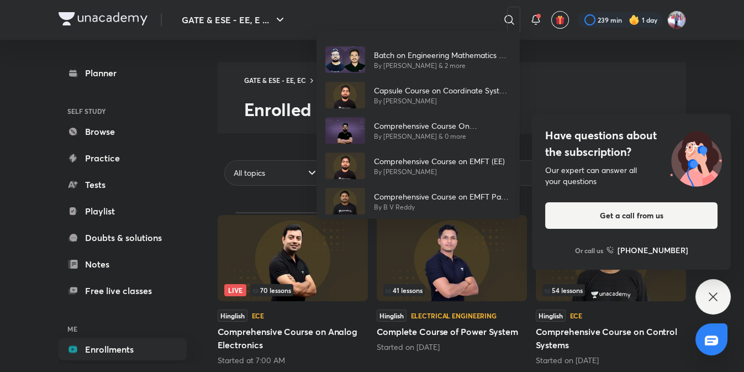
click at [164, 86] on div "Batch on Engineering Mathematics & General Aptitude - GATE & ESE (EE, EC) By [P…" at bounding box center [372, 186] width 744 height 372
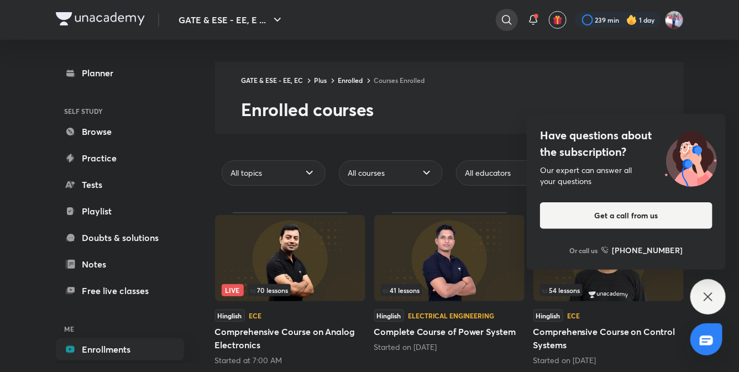
click at [504, 22] on icon at bounding box center [506, 19] width 13 height 13
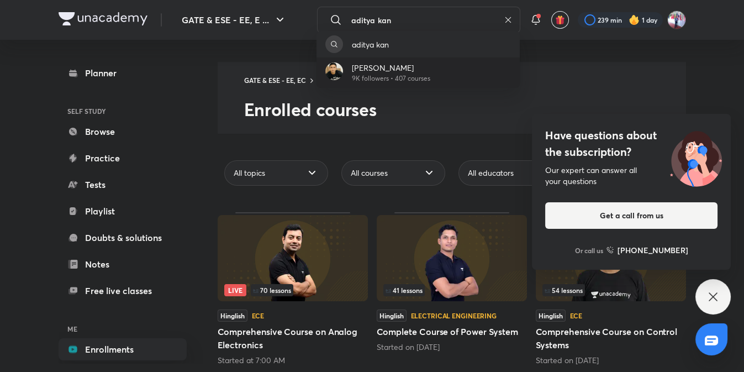
type input "aditya kan"
click at [415, 70] on p "[PERSON_NAME]" at bounding box center [391, 68] width 78 height 12
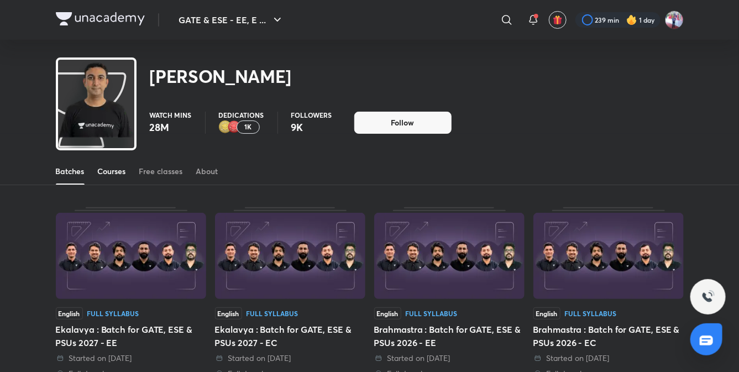
click at [108, 172] on div "Courses" at bounding box center [112, 171] width 28 height 11
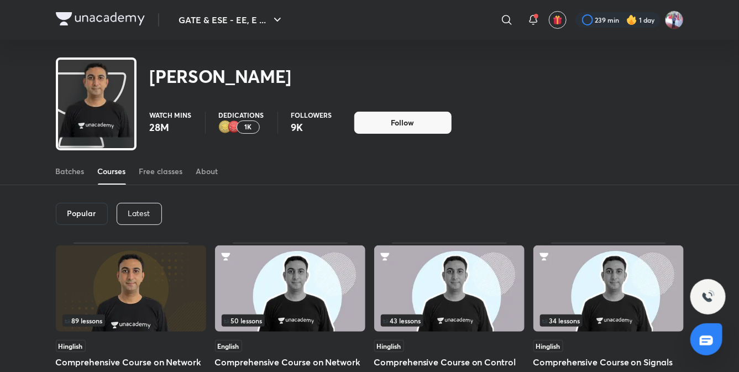
click at [85, 213] on h6 "Popular" at bounding box center [81, 213] width 29 height 9
click at [144, 214] on p "Latest" at bounding box center [139, 213] width 22 height 9
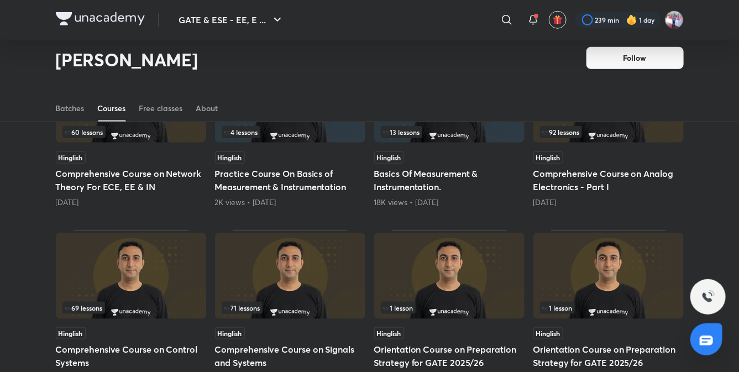
scroll to position [335, 0]
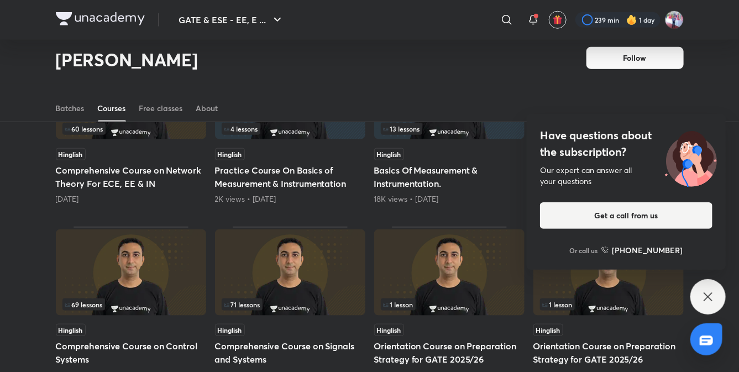
click at [708, 291] on icon at bounding box center [707, 296] width 13 height 13
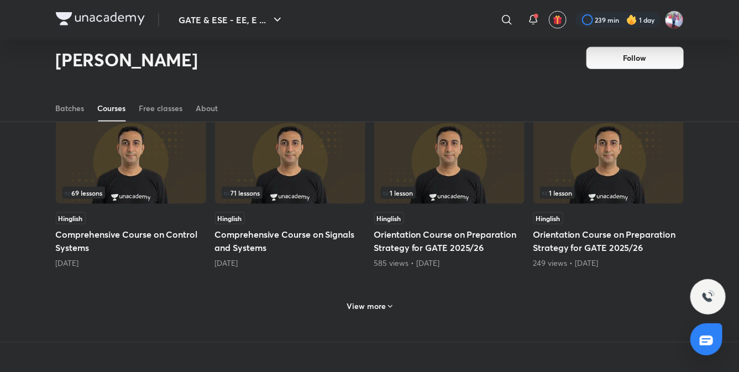
scroll to position [446, 0]
click at [378, 302] on h6 "View more" at bounding box center [365, 306] width 39 height 11
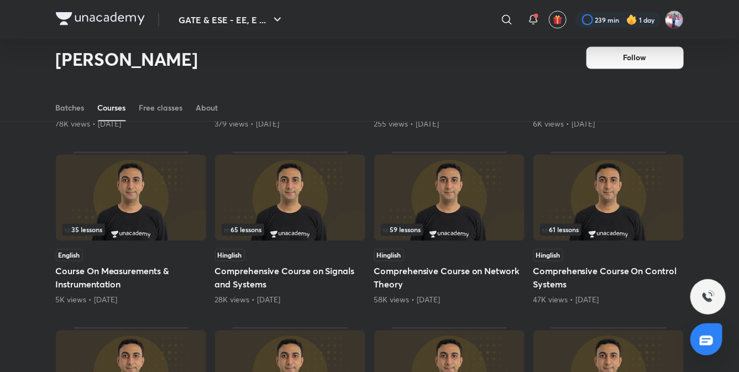
scroll to position [772, 0]
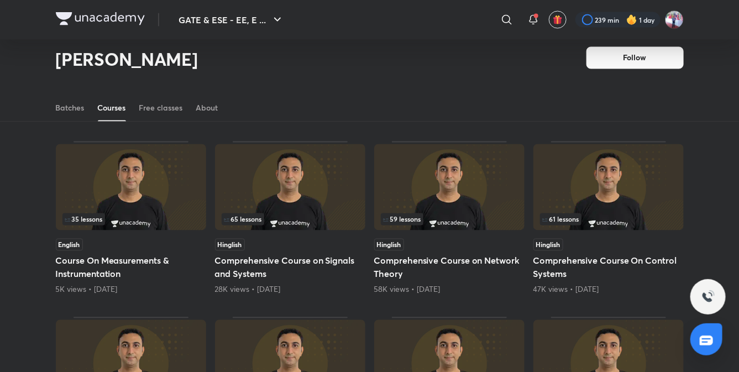
click at [107, 267] on h5 "Course On Measurements & Instrumentation" at bounding box center [131, 267] width 150 height 27
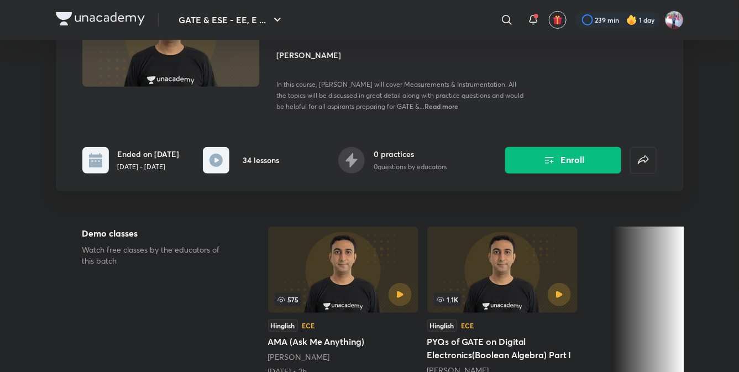
scroll to position [131, 0]
click at [566, 155] on button "Enroll" at bounding box center [563, 160] width 116 height 27
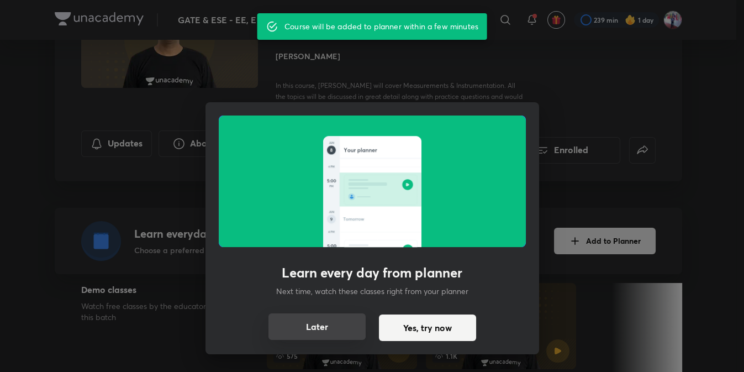
click at [322, 321] on button "Later" at bounding box center [317, 326] width 97 height 27
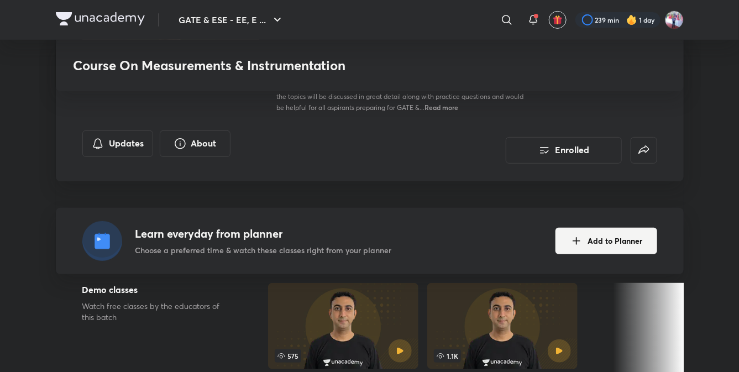
scroll to position [772, 0]
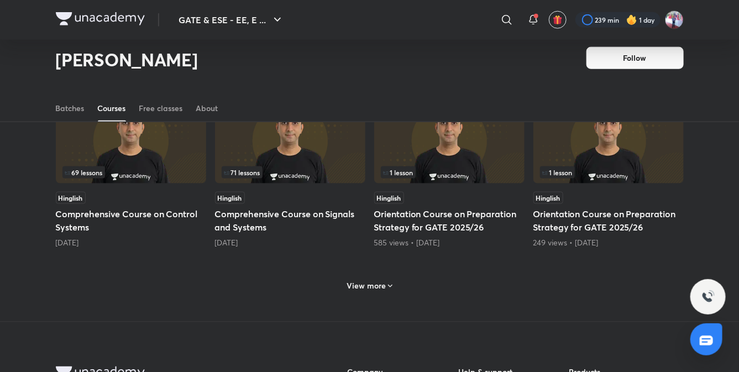
scroll to position [475, 0]
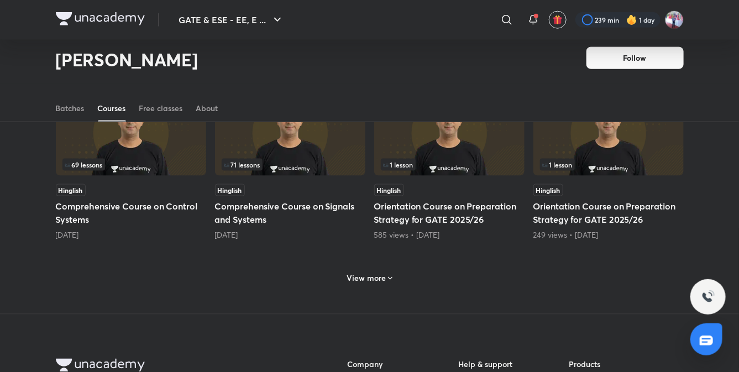
click at [370, 275] on h6 "View more" at bounding box center [365, 277] width 39 height 11
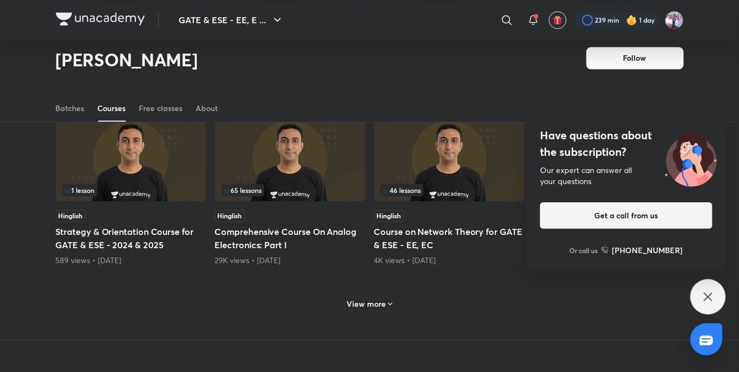
scroll to position [979, 0]
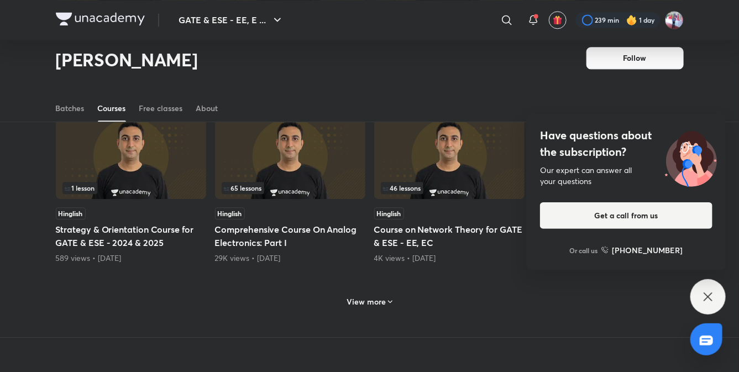
click at [379, 302] on h6 "View more" at bounding box center [365, 301] width 39 height 11
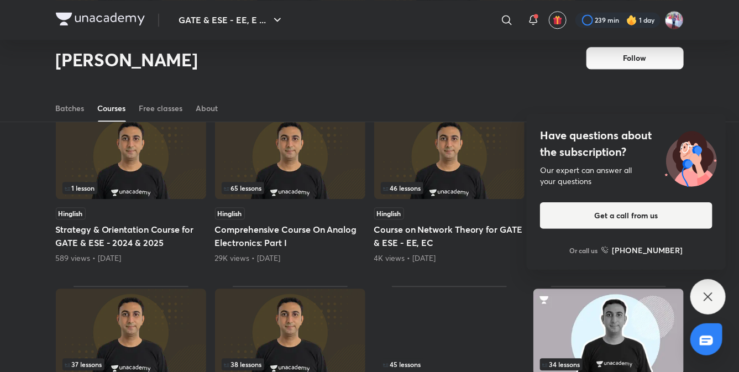
click at [704, 290] on icon at bounding box center [707, 296] width 13 height 13
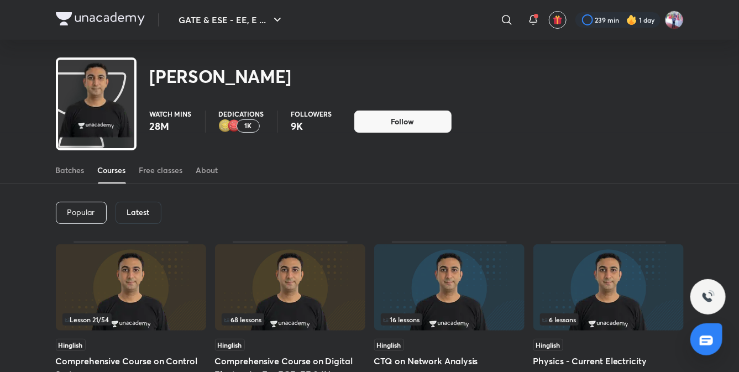
scroll to position [0, 0]
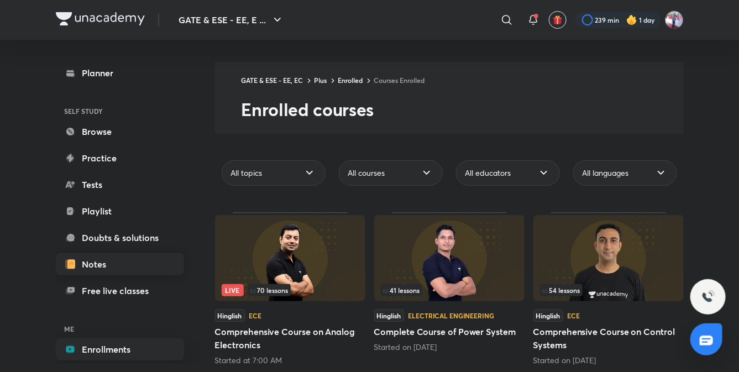
scroll to position [46, 0]
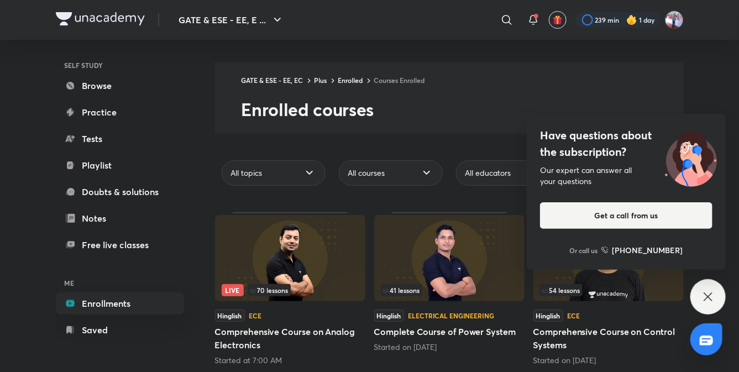
click at [708, 299] on icon at bounding box center [707, 296] width 13 height 13
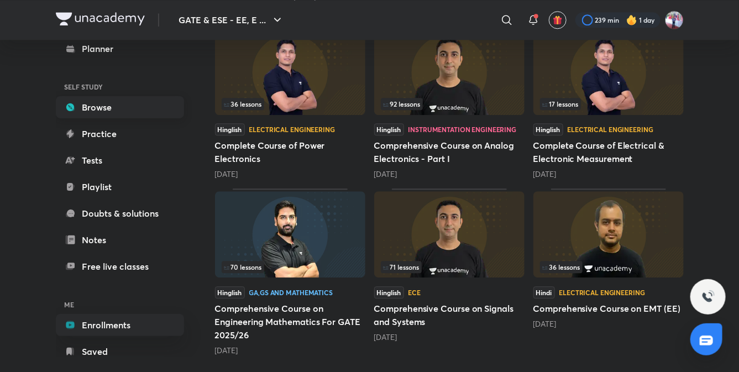
scroll to position [0, 0]
